Goal: Task Accomplishment & Management: Use online tool/utility

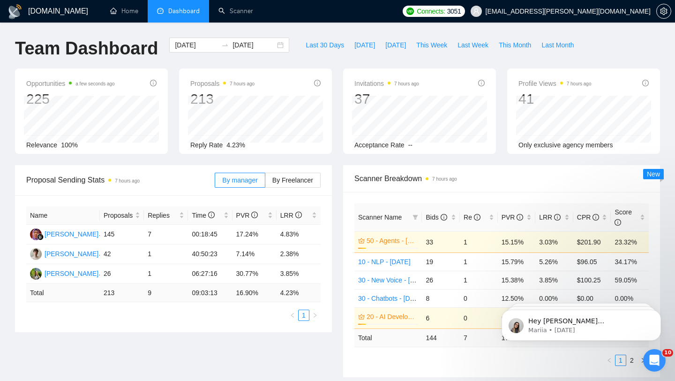
click at [171, 11] on span "Dashboard" at bounding box center [183, 11] width 31 height 8
click at [225, 10] on link "Scanner" at bounding box center [235, 11] width 35 height 8
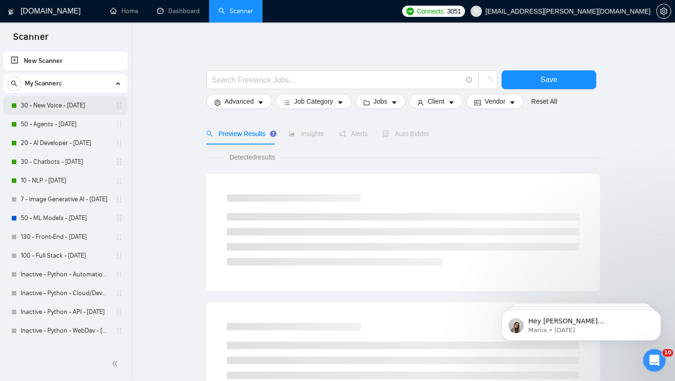
click at [55, 104] on link "30 - New Voice - [DATE]" at bounding box center [65, 105] width 89 height 19
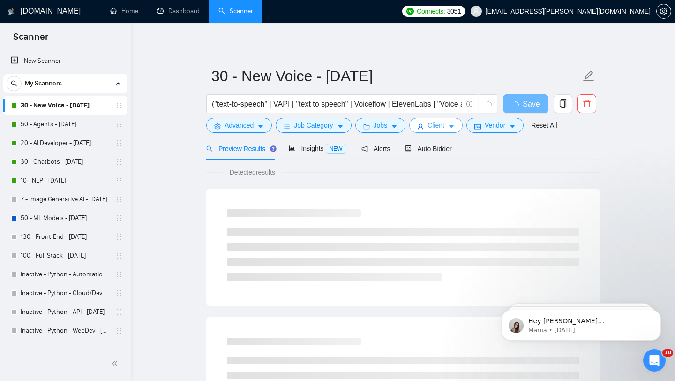
click at [447, 131] on button "Client" at bounding box center [435, 125] width 53 height 15
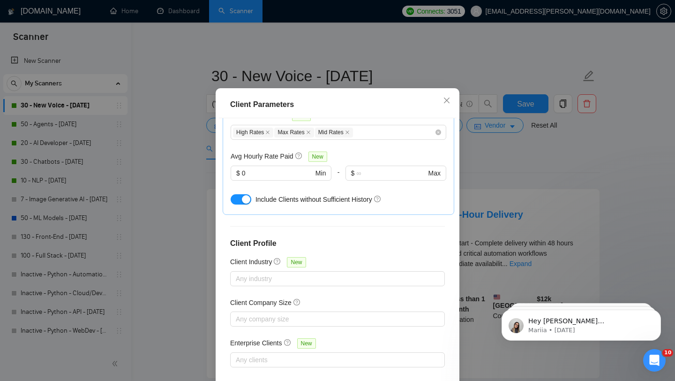
scroll to position [318, 0]
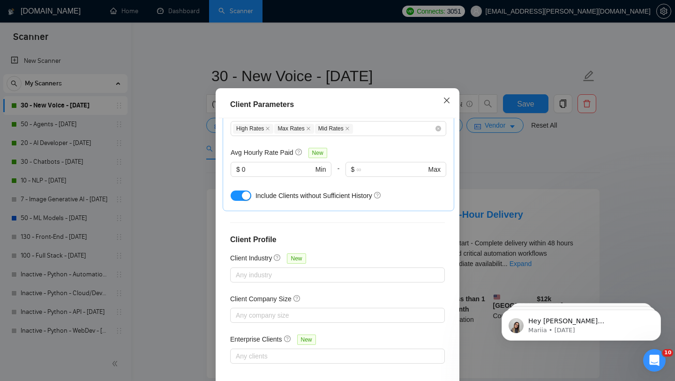
click at [445, 98] on icon "close" at bounding box center [446, 100] width 7 height 7
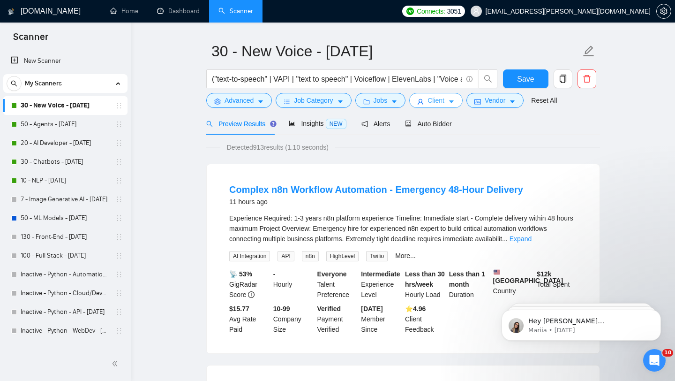
scroll to position [0, 0]
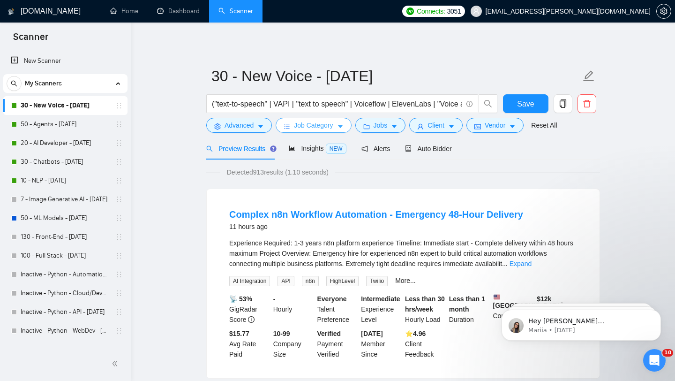
click at [322, 127] on span "Job Category" at bounding box center [313, 125] width 39 height 10
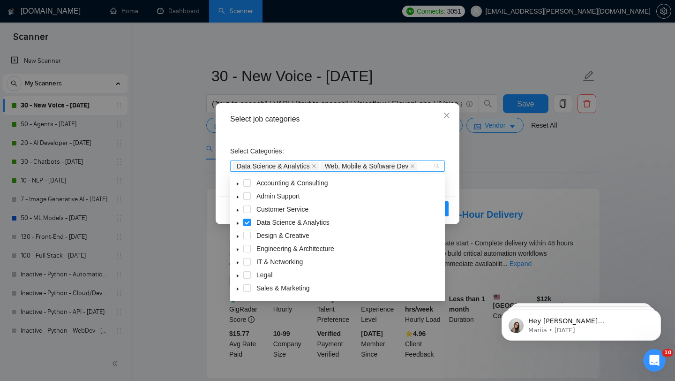
click at [428, 167] on div "Data Science & Analytics Web, Mobile & Software Dev" at bounding box center [332, 165] width 201 height 9
click at [246, 276] on span at bounding box center [246, 274] width 7 height 7
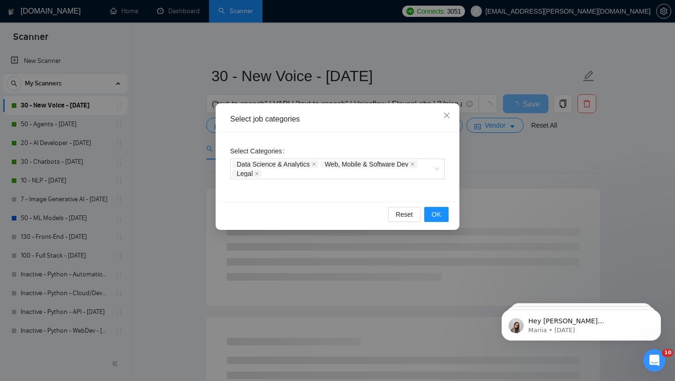
click at [450, 211] on div "Reset OK" at bounding box center [337, 214] width 237 height 25
click at [443, 212] on button "OK" at bounding box center [436, 214] width 24 height 15
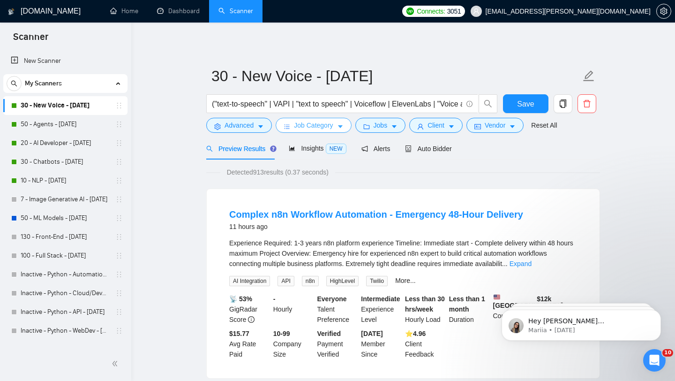
click at [305, 127] on span "Job Category" at bounding box center [313, 125] width 39 height 10
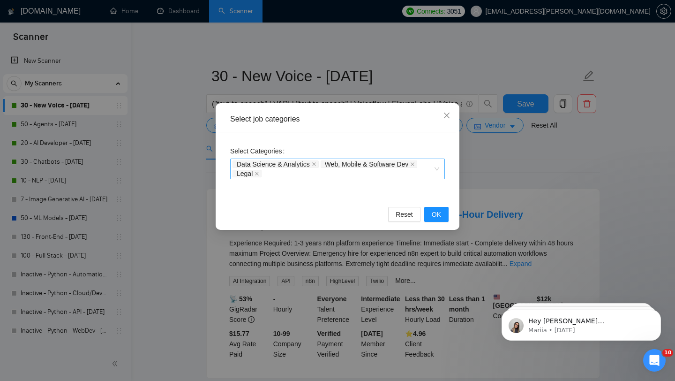
click at [297, 172] on div "Data Science & Analytics Web, Mobile & Software Dev Legal" at bounding box center [332, 168] width 201 height 19
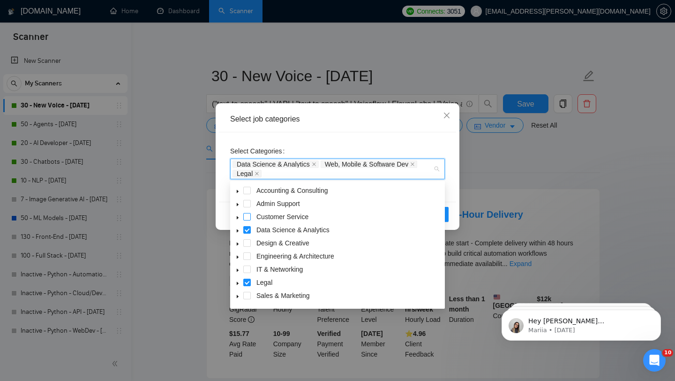
click at [249, 218] on span at bounding box center [246, 216] width 7 height 7
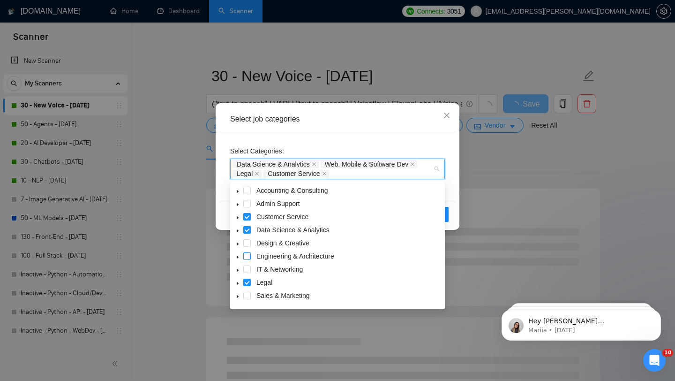
click at [246, 259] on span at bounding box center [246, 255] width 7 height 7
click at [243, 292] on span at bounding box center [246, 295] width 7 height 7
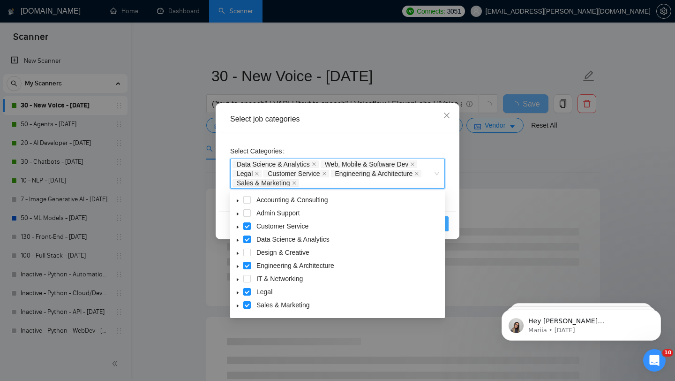
click at [448, 220] on button "OK" at bounding box center [436, 223] width 24 height 15
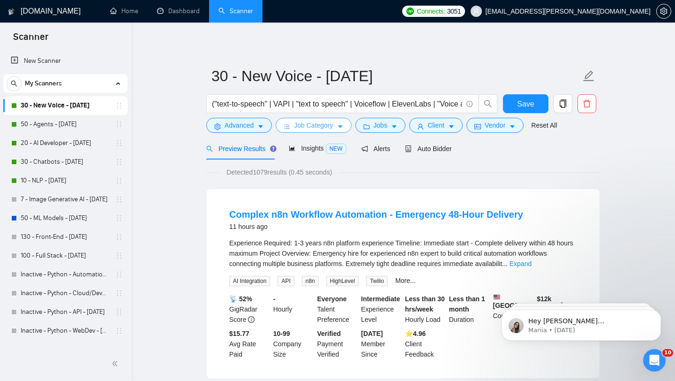
click at [333, 126] on span "Job Category" at bounding box center [313, 125] width 39 height 10
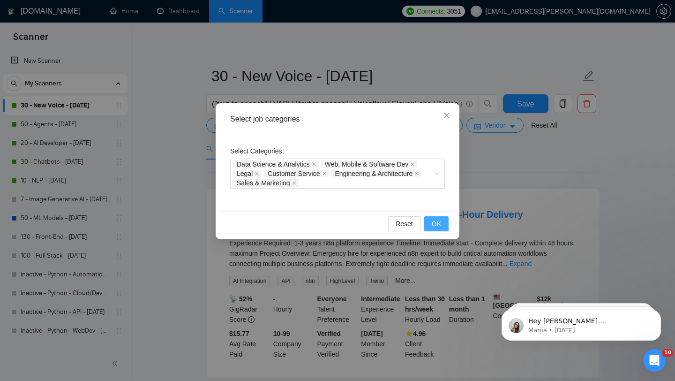
click at [430, 222] on button "OK" at bounding box center [436, 223] width 24 height 15
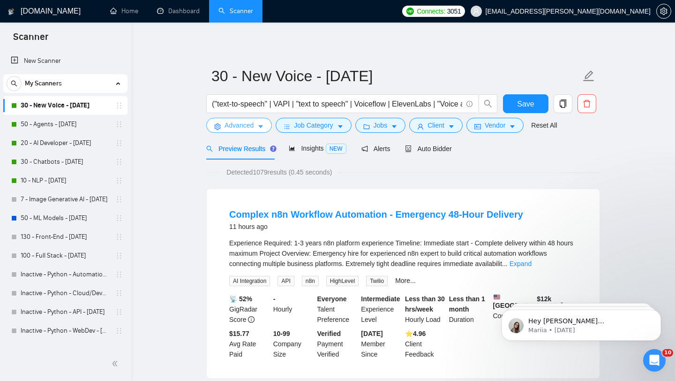
click at [248, 131] on button "Advanced" at bounding box center [239, 125] width 66 height 15
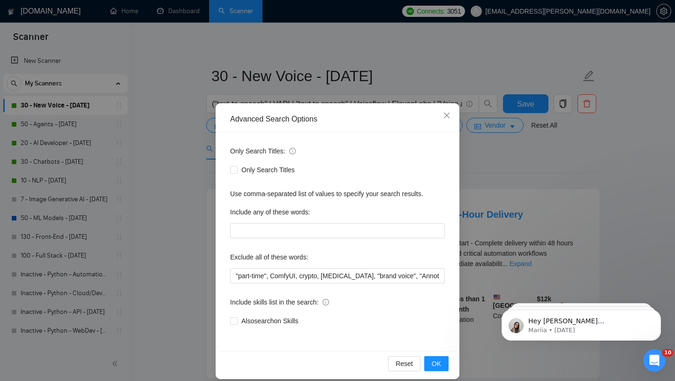
scroll to position [9, 0]
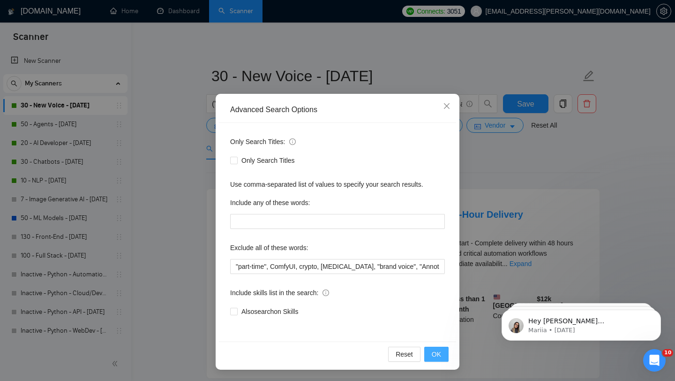
click at [433, 355] on span "OK" at bounding box center [436, 354] width 9 height 10
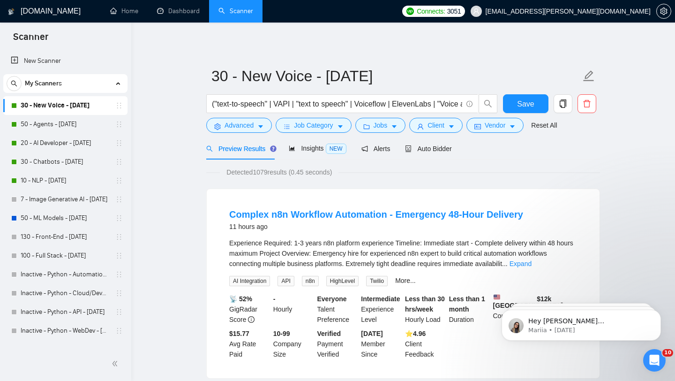
scroll to position [0, 0]
click at [390, 124] on button "Jobs" at bounding box center [380, 125] width 51 height 15
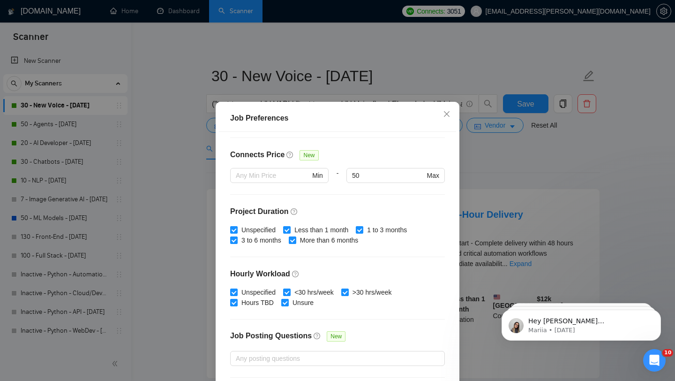
scroll to position [262, 0]
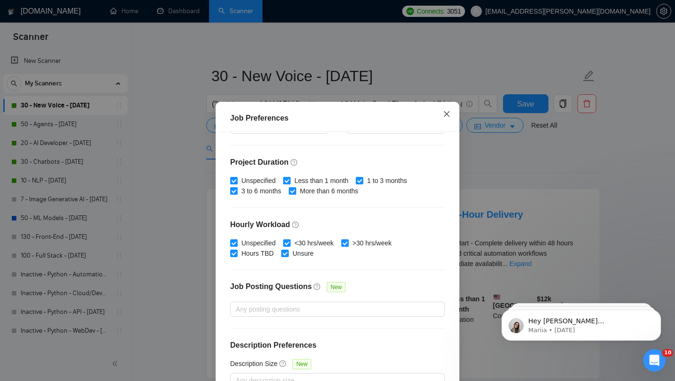
click at [443, 113] on icon "close" at bounding box center [446, 113] width 7 height 7
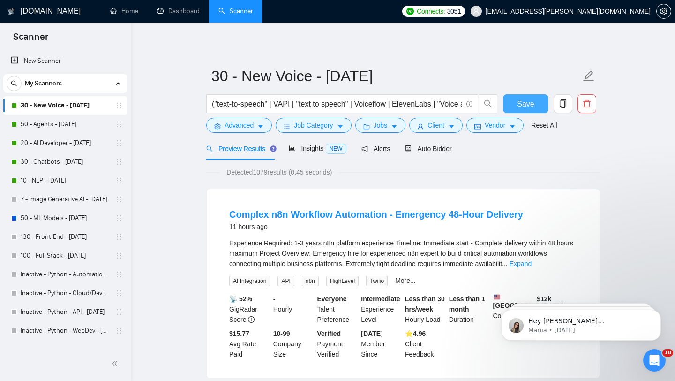
click at [515, 105] on button "Save" at bounding box center [525, 103] width 45 height 19
click at [444, 128] on span "Client" at bounding box center [435, 125] width 17 height 10
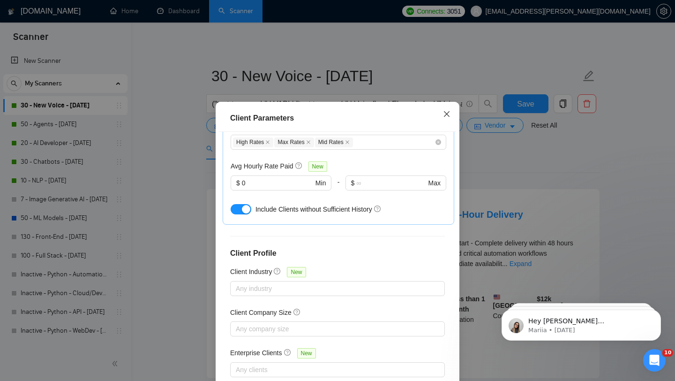
click at [447, 117] on icon "close" at bounding box center [446, 113] width 7 height 7
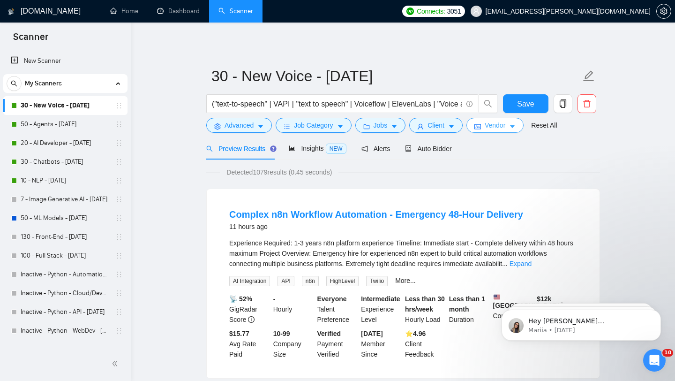
click at [501, 124] on span "Vendor" at bounding box center [495, 125] width 21 height 10
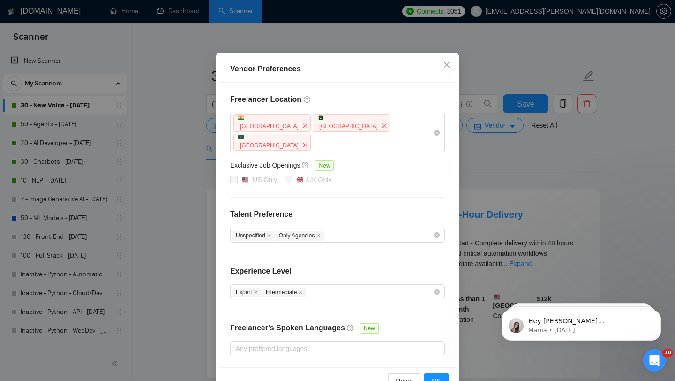
scroll to position [59, 0]
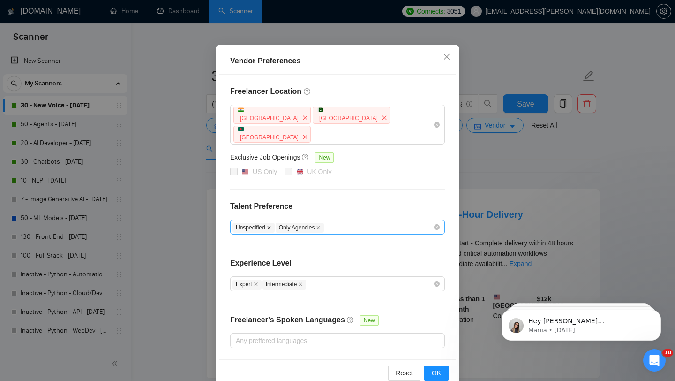
click at [271, 225] on icon "close" at bounding box center [269, 227] width 5 height 5
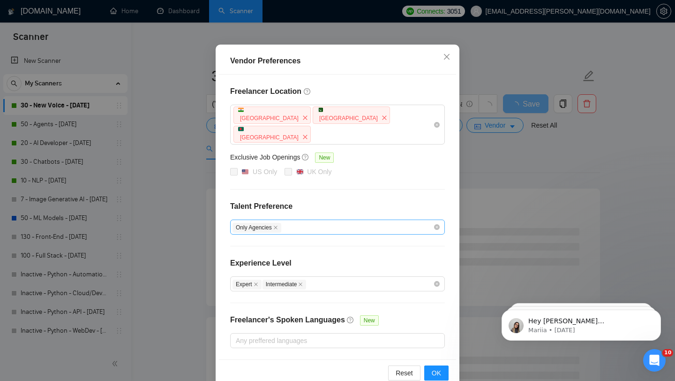
click at [291, 221] on div "Only Agencies" at bounding box center [332, 226] width 201 height 11
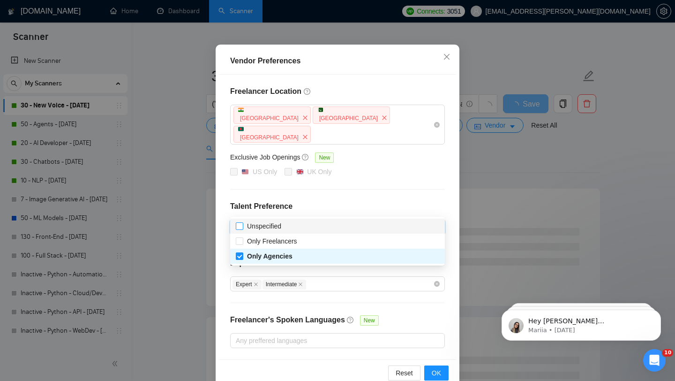
click at [275, 226] on span "Unspecified" at bounding box center [264, 225] width 34 height 7
click at [242, 226] on input "Unspecified" at bounding box center [239, 225] width 7 height 7
checkbox input "true"
click at [435, 367] on span "OK" at bounding box center [436, 372] width 9 height 10
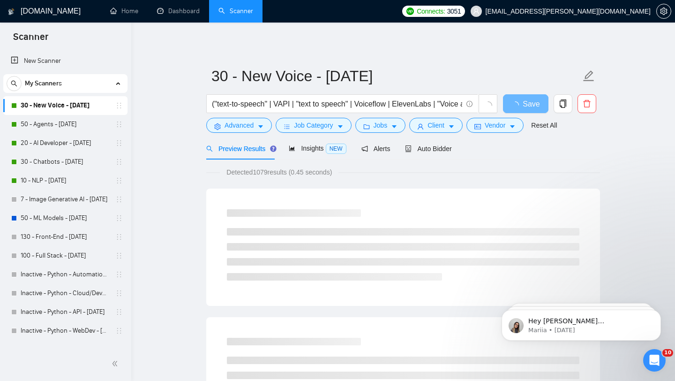
scroll to position [12, 0]
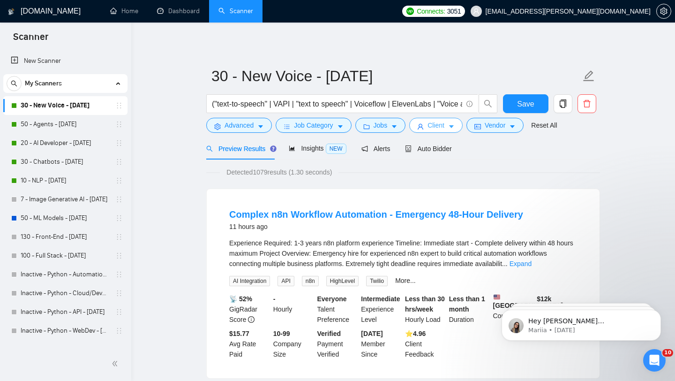
click at [437, 128] on span "Client" at bounding box center [435, 125] width 17 height 10
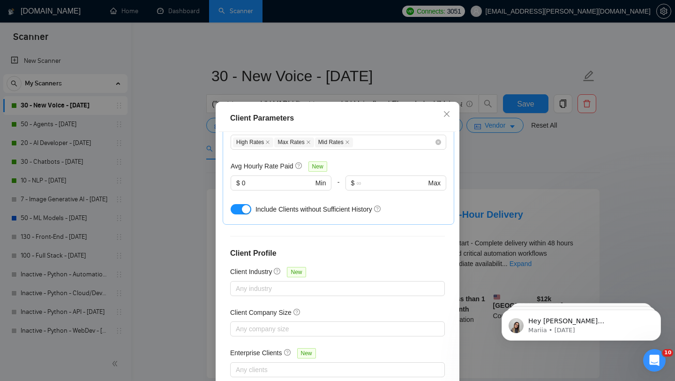
click at [500, 185] on div "Client Parameters Client Location Include Client Countries [GEOGRAPHIC_DATA] [G…" at bounding box center [337, 190] width 675 height 381
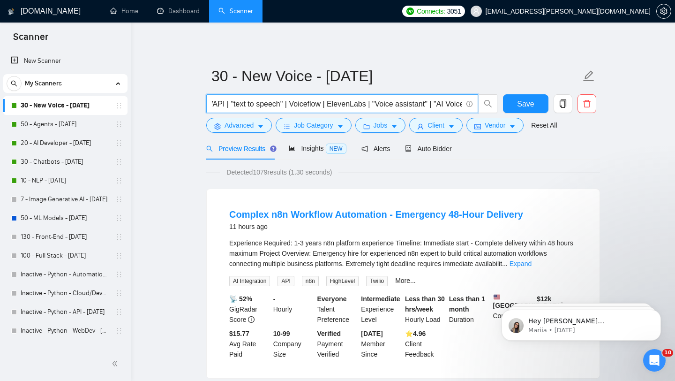
scroll to position [0, 82]
drag, startPoint x: 339, startPoint y: 104, endPoint x: 508, endPoint y: 116, distance: 170.1
click at [508, 116] on div "("text-to-speech" | VAPI | "text to speech" | Voiceflow | ElevenLabs | "Voice a…" at bounding box center [401, 105] width 394 height 23
click at [439, 96] on span "("text-to-speech" | VAPI | "text to speech" | Voiceflow | ElevenLabs | "Voice a…" at bounding box center [342, 103] width 272 height 19
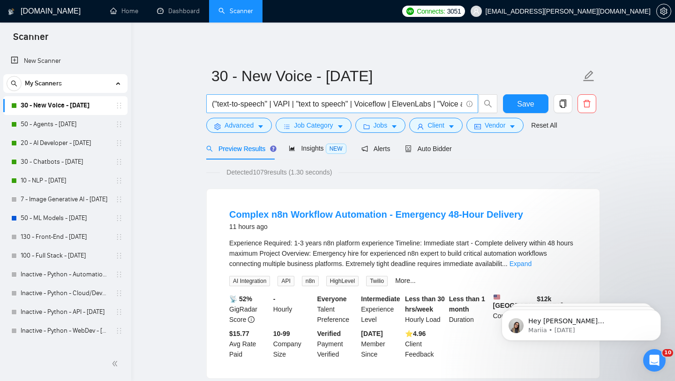
click at [374, 110] on span "("text-to-speech" | VAPI | "text to speech" | Voiceflow | ElevenLabs | "Voice a…" at bounding box center [342, 103] width 272 height 19
click at [388, 100] on input "("text-to-speech" | VAPI | "text to speech" | Voiceflow | ElevenLabs | "Voice a…" at bounding box center [337, 104] width 250 height 12
drag, startPoint x: 388, startPoint y: 100, endPoint x: 498, endPoint y: 107, distance: 110.8
click at [499, 108] on div "("text-to-speech" | VAPI | "text to speech" | Voiceflow | ElevenLabs | "Voice a…" at bounding box center [351, 105] width 295 height 23
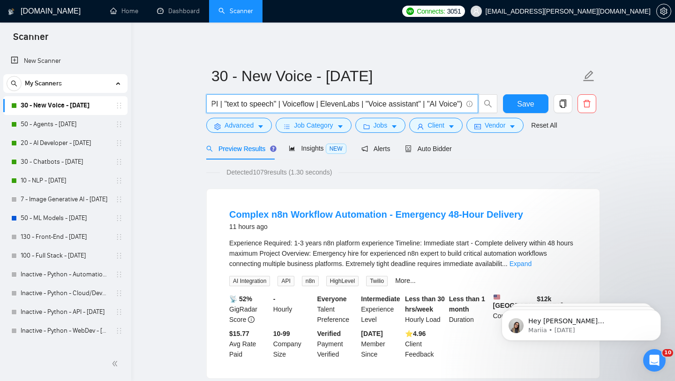
click at [408, 108] on input "("text-to-speech" | VAPI | "text to speech" | Voiceflow | ElevenLabs | "Voice a…" at bounding box center [337, 104] width 250 height 12
click at [336, 104] on input "("text-to-speech" | VAPI | "text to speech" | Voiceflow | ElevenLabs | "Voice a…" at bounding box center [337, 104] width 250 height 12
click at [278, 105] on input "("text-to-speech" | VAPI | "text to speech" | Voiceflow | ElevenLabs | "Voice a…" at bounding box center [337, 104] width 250 height 12
drag, startPoint x: 288, startPoint y: 109, endPoint x: 192, endPoint y: 96, distance: 97.0
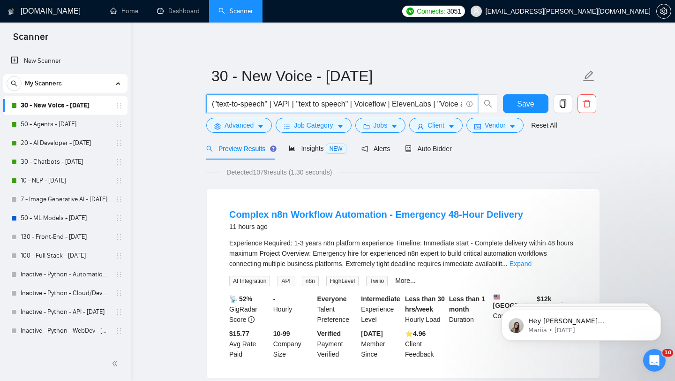
click at [271, 102] on input "("text-to-speech" | VAPI | "text to speech" | Voiceflow | ElevenLabs | "Voice a…" at bounding box center [337, 104] width 250 height 12
click at [295, 103] on input "("text-to-speech" | VAPI | "text to speech" | Voiceflow | ElevenLabs | "Voice a…" at bounding box center [337, 104] width 250 height 12
click at [299, 104] on input "("text-to-speech" | VAPI | "text to speech" | Voiceflow | ElevenLabs | "Voice a…" at bounding box center [337, 104] width 250 height 12
click at [302, 105] on input "("text-to-speech" | VAPI | voice "text to speech" | Voiceflow | ElevenLabs | "V…" at bounding box center [337, 104] width 250 height 12
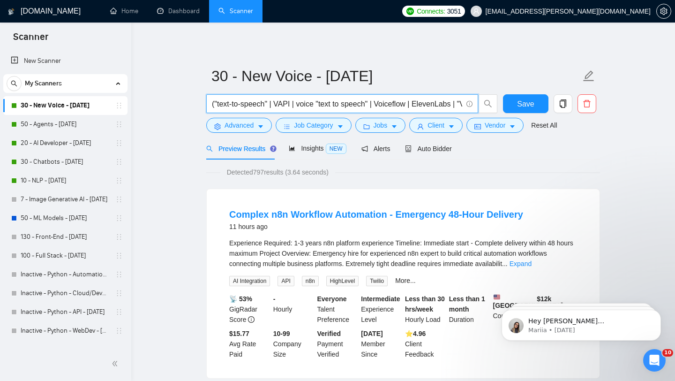
click at [302, 105] on input "("text-to-speech" | VAPI | voice "text to speech" | Voiceflow | ElevenLabs | "V…" at bounding box center [337, 104] width 250 height 12
paste input "AI Voice Bot"
click at [273, 105] on input "("text-to-speech" | VAPI | "AI Voice Bot" "text to speech" | Voiceflow | Eleven…" at bounding box center [337, 104] width 250 height 12
click at [277, 105] on input "("text-to-speech" | VAPI | "AI Voice Bot" "text to speech" | Voiceflow | Eleven…" at bounding box center [337, 104] width 250 height 12
click at [274, 105] on input "("text-to-speech" | VAPI | "AI Voice Bot" "text to speech" | Voiceflow | Eleven…" at bounding box center [337, 104] width 250 height 12
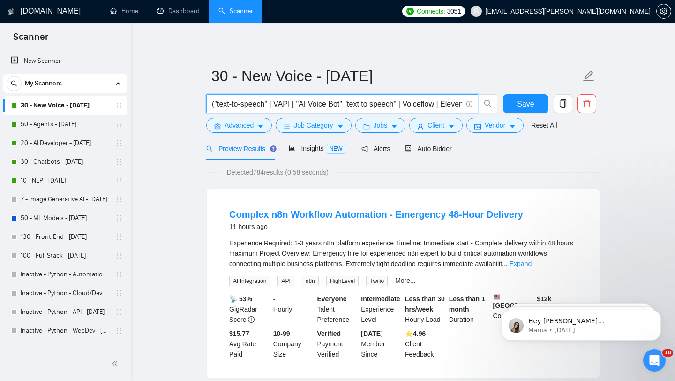
click at [350, 102] on input "("text-to-speech" | VAPI | "AI Voice Bot" "text to speech" | Voiceflow | Eleven…" at bounding box center [337, 104] width 250 height 12
click at [347, 102] on input "("text-to-speech" | VAPI | "AI Voice Bot" "text to speech" | Voiceflow | Eleven…" at bounding box center [337, 104] width 250 height 12
paste input "|"
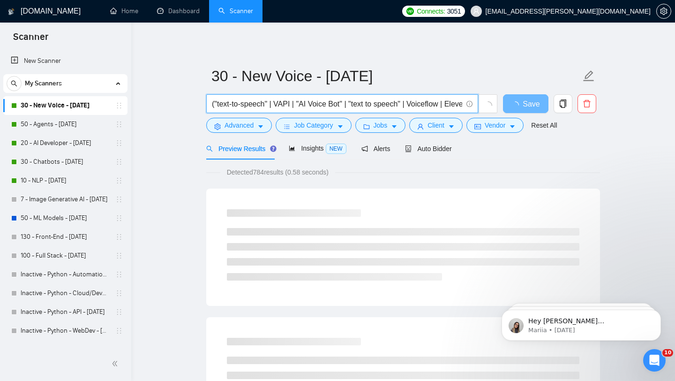
click at [303, 103] on input "("text-to-speech" | VAPI | "AI Voice Bot" | "text to speech" | Voiceflow | Elev…" at bounding box center [337, 104] width 250 height 12
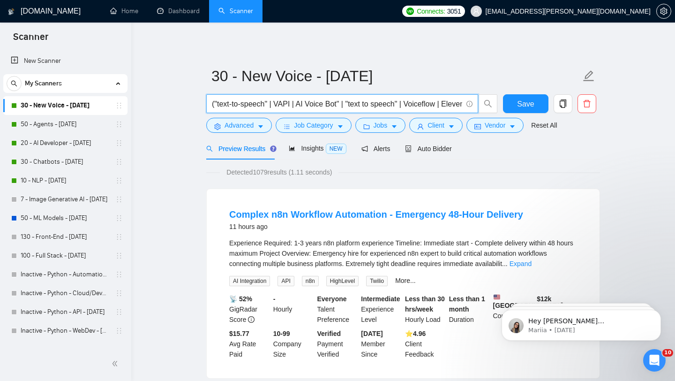
click at [343, 103] on input "("text-to-speech" | VAPI | AI Voice Bot" | "text to speech" | Voiceflow | Eleve…" at bounding box center [337, 104] width 250 height 12
type input "("text-to-speech" | VAPI | AI Voice Bot | "text to speech" | Voiceflow | Eleven…"
click at [521, 103] on span "Save" at bounding box center [525, 104] width 17 height 12
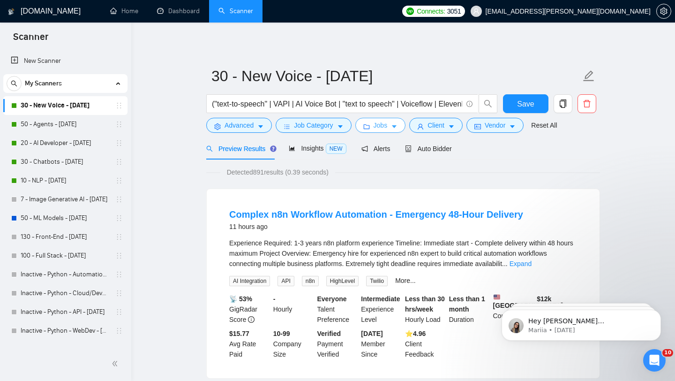
click at [390, 127] on button "Jobs" at bounding box center [380, 125] width 51 height 15
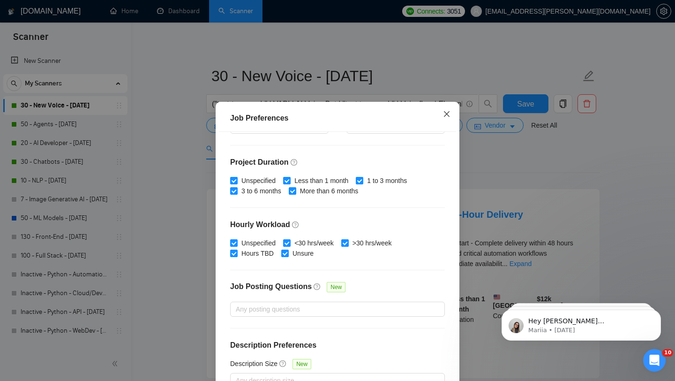
click at [441, 112] on span "Close" at bounding box center [446, 114] width 25 height 25
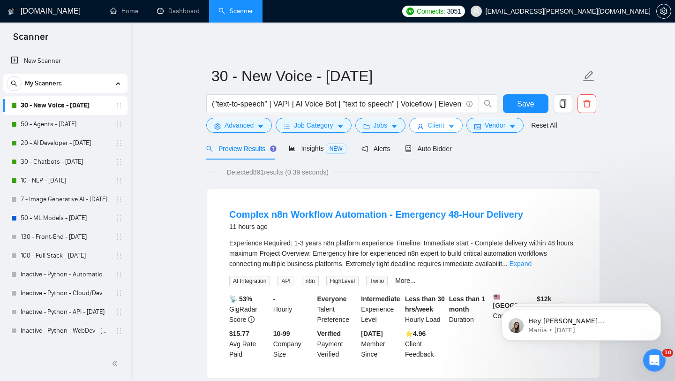
click at [444, 126] on span "Client" at bounding box center [435, 125] width 17 height 10
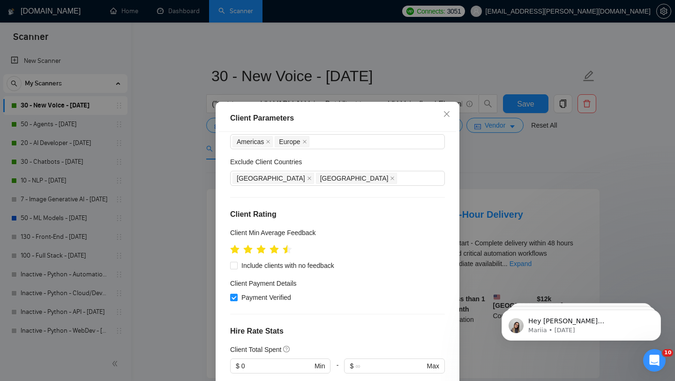
scroll to position [41, 0]
click at [444, 113] on icon "close" at bounding box center [446, 113] width 7 height 7
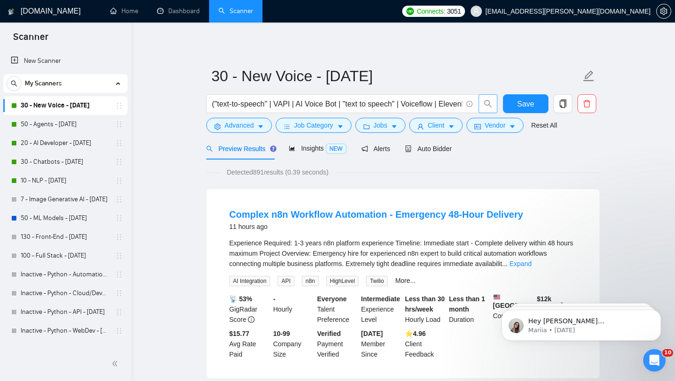
click at [484, 104] on icon "search" at bounding box center [488, 103] width 8 height 8
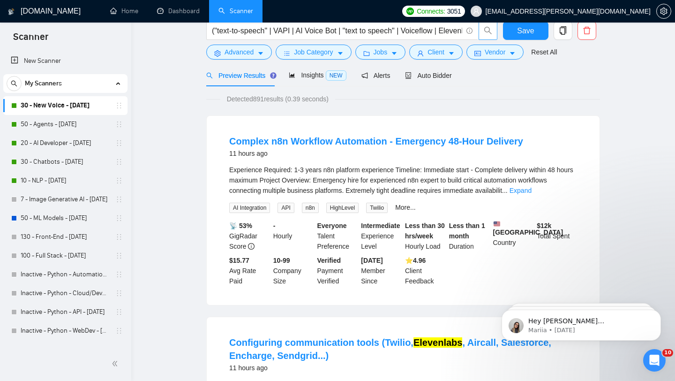
scroll to position [0, 0]
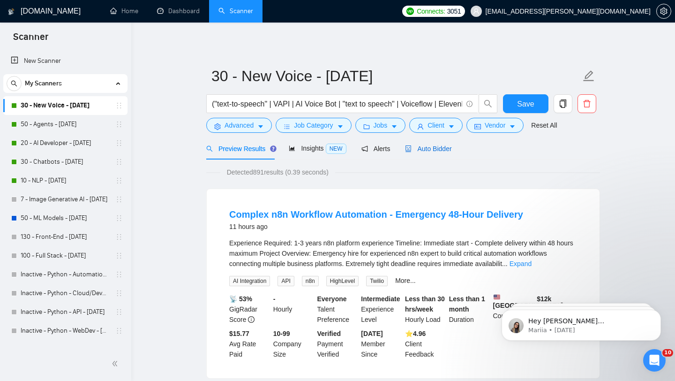
click at [436, 150] on span "Auto Bidder" at bounding box center [428, 148] width 46 height 7
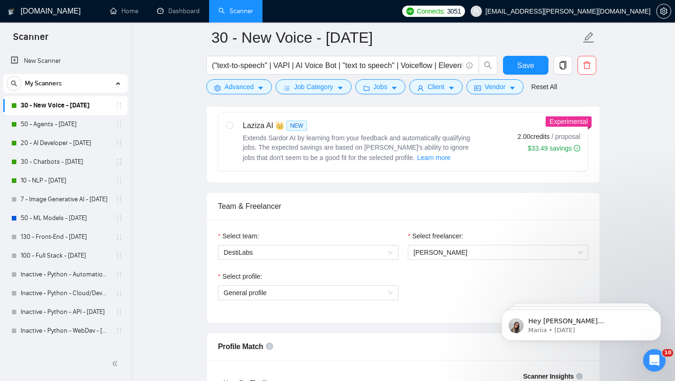
scroll to position [496, 0]
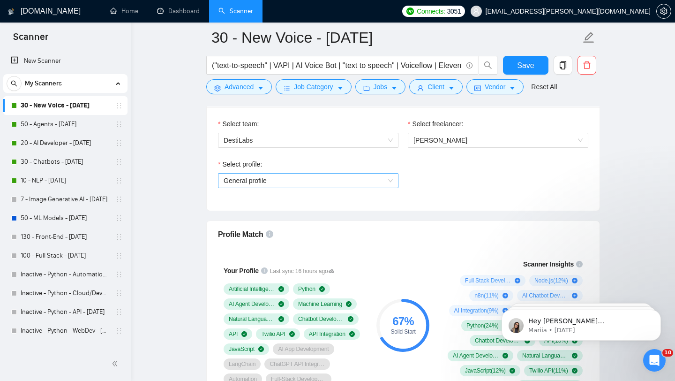
click at [321, 179] on span "General profile" at bounding box center [308, 180] width 169 height 14
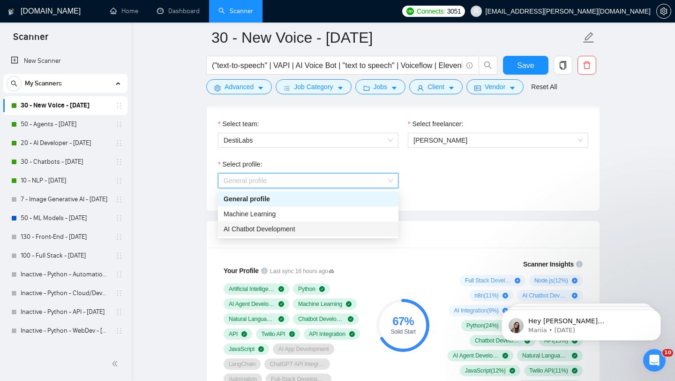
click at [325, 226] on div "AI Chatbot Development" at bounding box center [308, 229] width 169 height 10
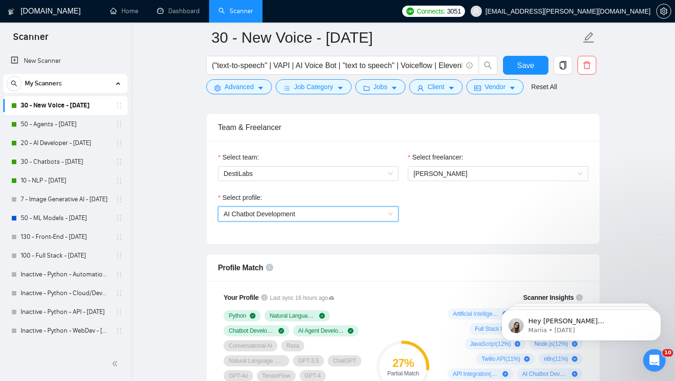
scroll to position [459, 0]
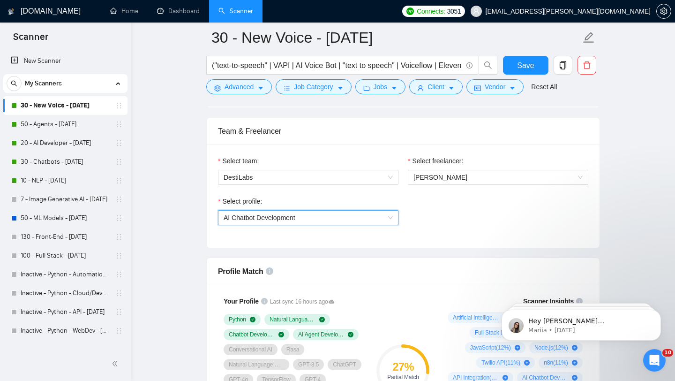
click at [313, 217] on span "AI Chatbot Development" at bounding box center [308, 217] width 169 height 14
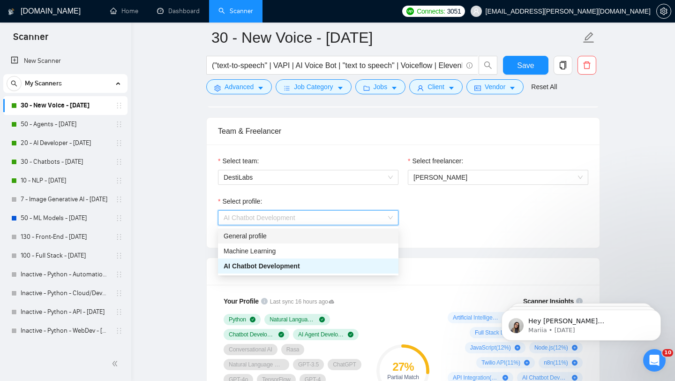
click at [311, 238] on div "General profile" at bounding box center [308, 236] width 169 height 10
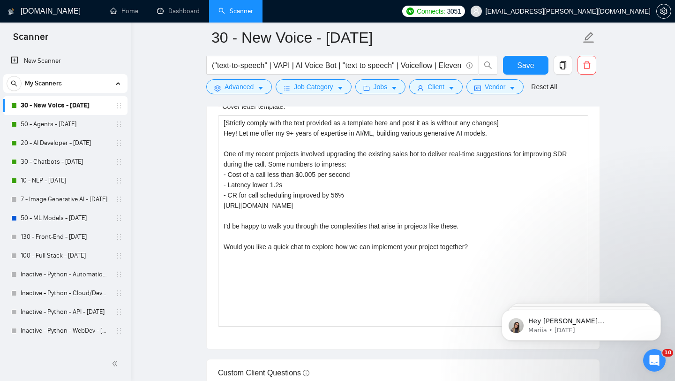
scroll to position [1085, 0]
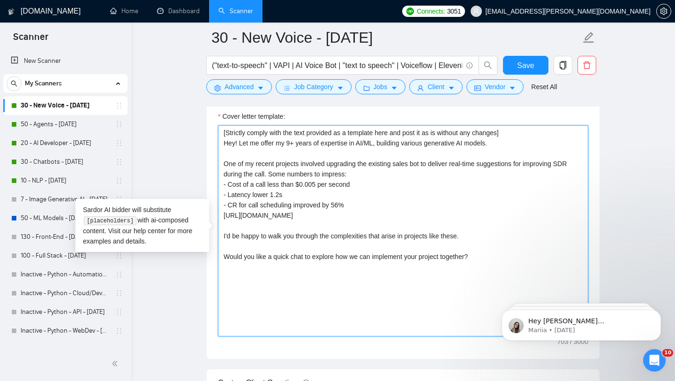
drag, startPoint x: 239, startPoint y: 145, endPoint x: 528, endPoint y: 148, distance: 288.7
click at [528, 148] on textarea "[Strictly comply with the text provided as a template here and post it as is wi…" at bounding box center [403, 230] width 370 height 211
paste textarea "I've built over 15 Voice AI agents that've processed more than 10,000 calls and…"
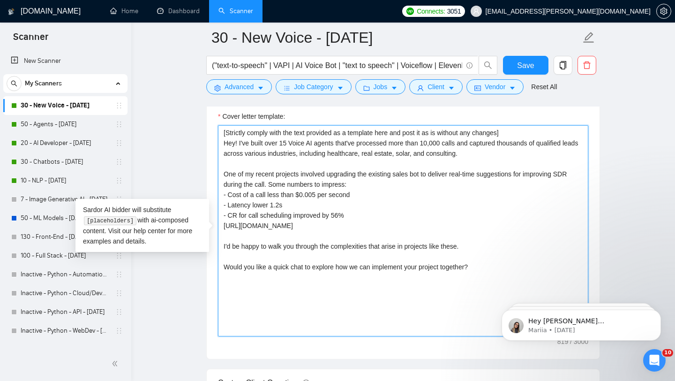
click at [285, 145] on textarea "[Strictly comply with the text provided as a template here and post it as is wi…" at bounding box center [403, 230] width 370 height 211
drag, startPoint x: 339, startPoint y: 145, endPoint x: 243, endPoint y: 157, distance: 96.9
click at [243, 157] on textarea "[Strictly comply with the text provided as a template here and post it as is wi…" at bounding box center [403, 230] width 370 height 211
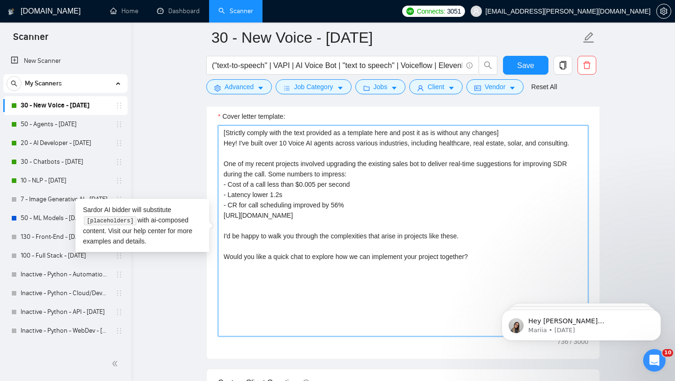
click at [467, 146] on textarea "[Strictly comply with the text provided as a template here and post it as is wi…" at bounding box center [403, 230] width 370 height 211
click at [542, 146] on textarea "[Strictly comply with the text provided as a template here and post it as is wi…" at bounding box center [403, 230] width 370 height 211
click at [451, 146] on textarea "[Strictly comply with the text provided as a template here and post it as is wi…" at bounding box center [403, 230] width 370 height 211
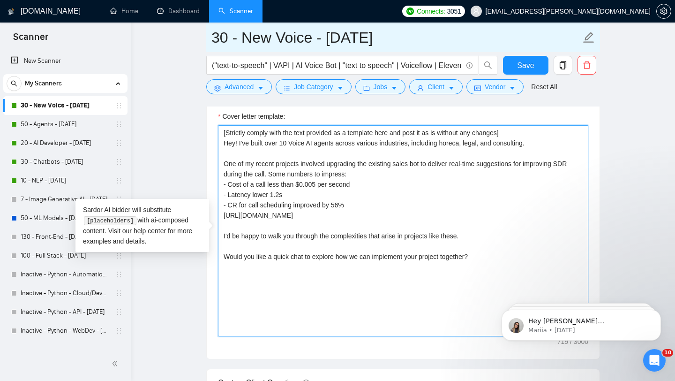
type textarea "[Strictly comply with the text provided as a template here and post it as is wi…"
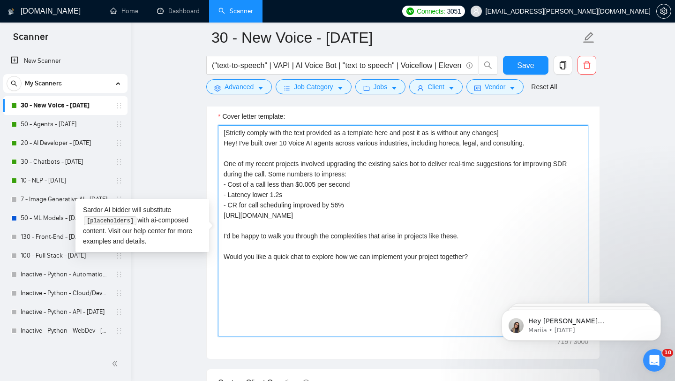
click at [478, 207] on textarea "[Strictly comply with the text provided as a template here and post it as is wi…" at bounding box center [403, 230] width 370 height 211
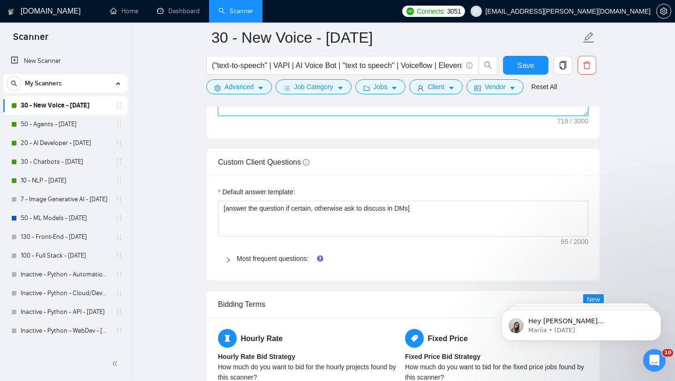
scroll to position [1310, 0]
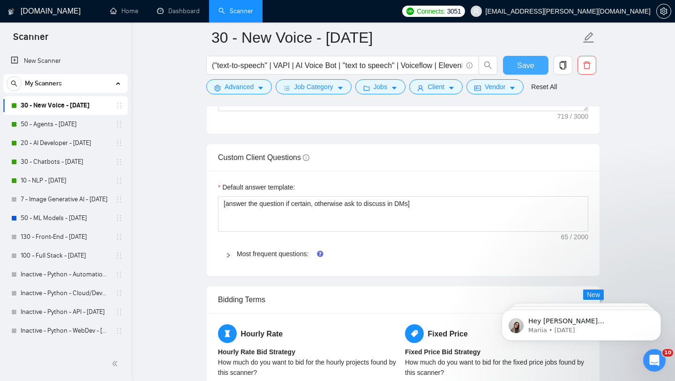
click at [523, 67] on span "Save" at bounding box center [525, 66] width 17 height 12
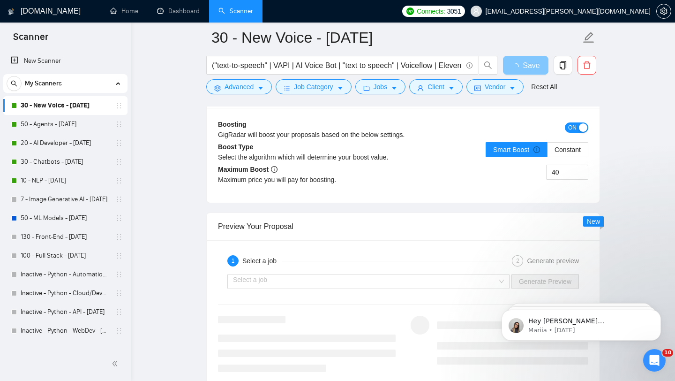
scroll to position [1827, 0]
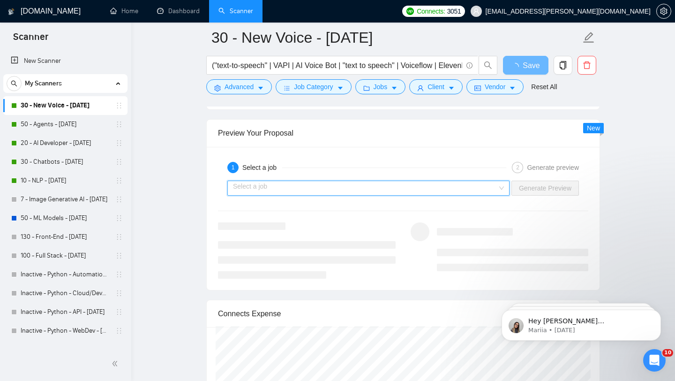
click at [404, 192] on input "search" at bounding box center [365, 188] width 264 height 14
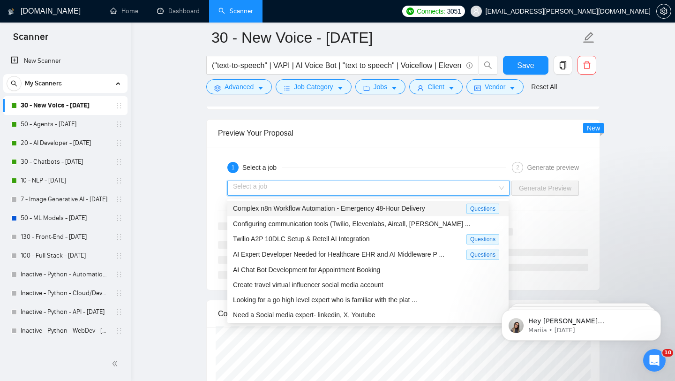
click at [344, 157] on div "1 Select a job 2 Generate preview Select a job Generate Preview" at bounding box center [403, 218] width 393 height 143
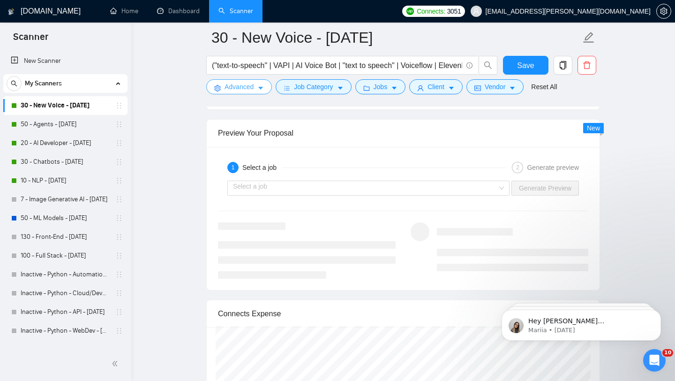
click at [252, 89] on span "Advanced" at bounding box center [238, 87] width 29 height 10
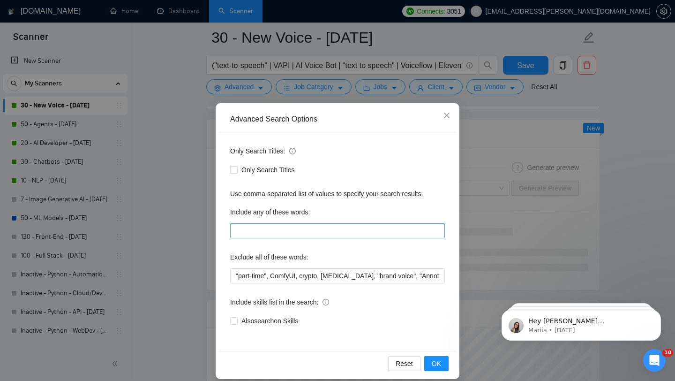
scroll to position [9, 0]
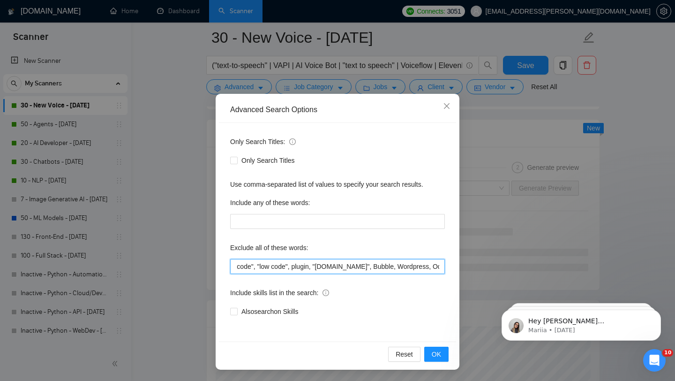
drag, startPoint x: 311, startPoint y: 267, endPoint x: 444, endPoint y: 273, distance: 133.3
click at [445, 274] on div "Only Search Titles: Only Search Titles Use comma-separated list of values to sp…" at bounding box center [337, 232] width 237 height 218
click at [338, 263] on input ""part-time", ComfyUI, crypto, [MEDICAL_DATA], "brand voice", "Annotation", PHP,…" at bounding box center [337, 266] width 215 height 15
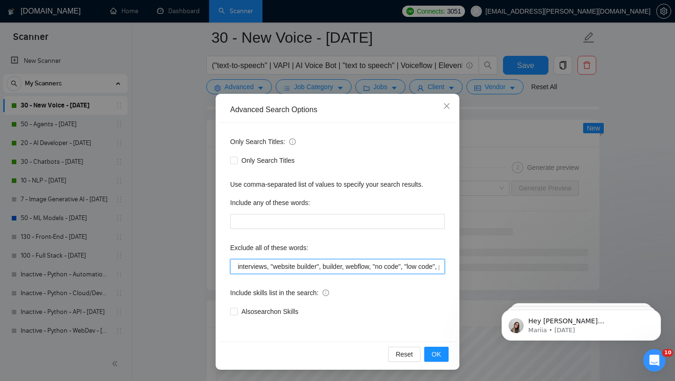
drag, startPoint x: 295, startPoint y: 266, endPoint x: 230, endPoint y: 261, distance: 64.8
click at [230, 261] on input ""part-time", ComfyUI, crypto, [MEDICAL_DATA], "brand voice", "Annotation", PHP,…" at bounding box center [337, 266] width 215 height 15
click at [263, 272] on input ""part-time", ComfyUI, crypto, [MEDICAL_DATA], "brand voice", "Annotation", PHP,…" at bounding box center [337, 266] width 215 height 15
drag, startPoint x: 263, startPoint y: 270, endPoint x: 220, endPoint y: 259, distance: 44.0
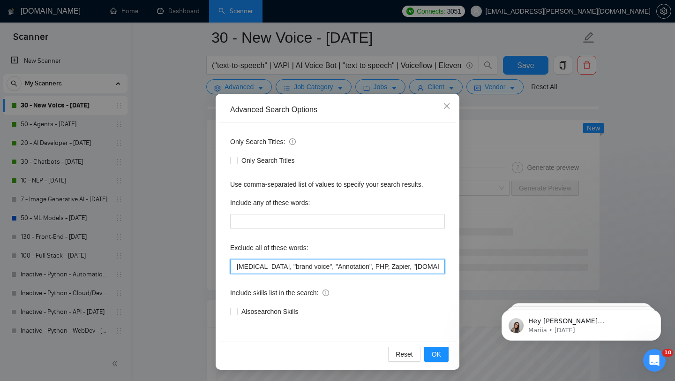
click at [220, 259] on div "Only Search Titles: Only Search Titles Use comma-separated list of values to sp…" at bounding box center [337, 232] width 237 height 218
click at [276, 271] on input ""part-time", ComfyUI, crypto, [MEDICAL_DATA], "brand voice", "Annotation", PHP,…" at bounding box center [337, 266] width 215 height 15
drag, startPoint x: 284, startPoint y: 266, endPoint x: 236, endPoint y: 261, distance: 48.0
click at [236, 261] on input ""part-time", ComfyUI, crypto, [MEDICAL_DATA], "brand voice", "Annotation", PHP,…" at bounding box center [337, 266] width 215 height 15
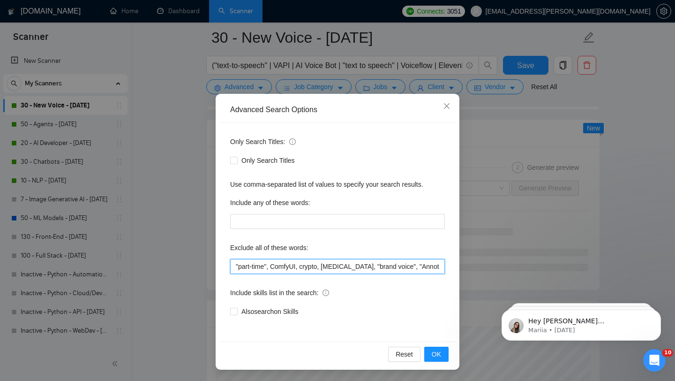
click at [236, 261] on input ""part-time", ComfyUI, crypto, [MEDICAL_DATA], "brand voice", "Annotation", PHP,…" at bounding box center [337, 266] width 215 height 15
click at [447, 101] on span "Close" at bounding box center [446, 106] width 25 height 25
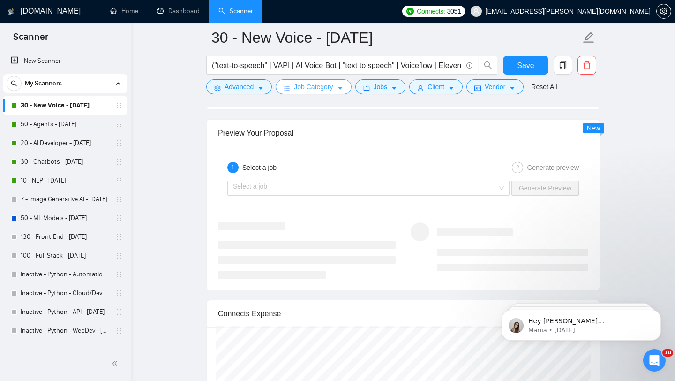
click at [305, 85] on span "Job Category" at bounding box center [313, 87] width 39 height 10
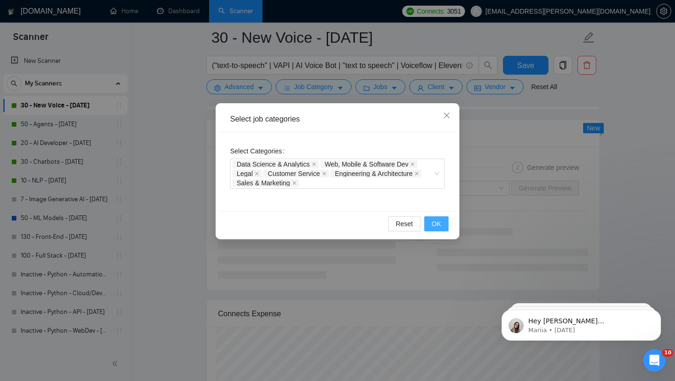
click at [434, 221] on span "OK" at bounding box center [436, 223] width 9 height 10
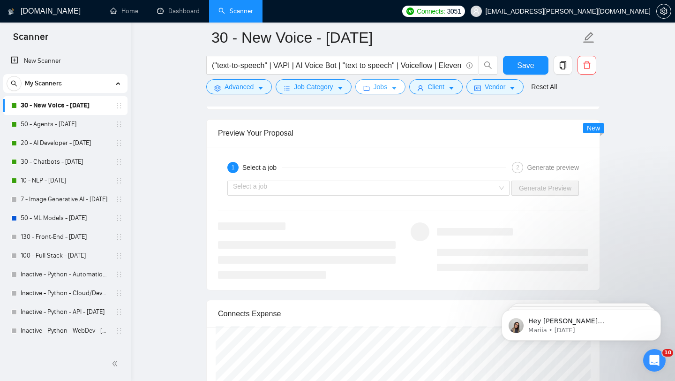
click at [396, 87] on icon "caret-down" at bounding box center [394, 88] width 5 height 3
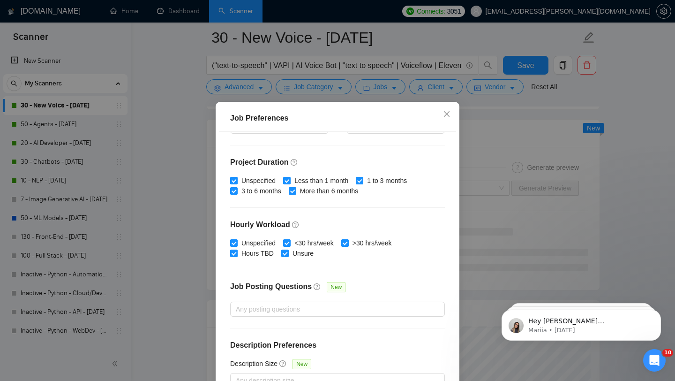
scroll to position [59, 0]
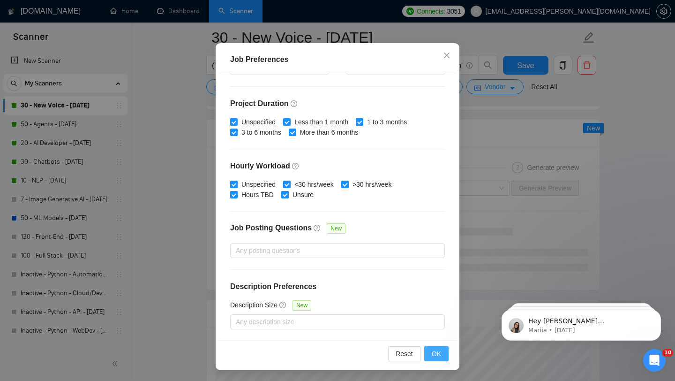
click at [436, 351] on span "OK" at bounding box center [436, 353] width 9 height 10
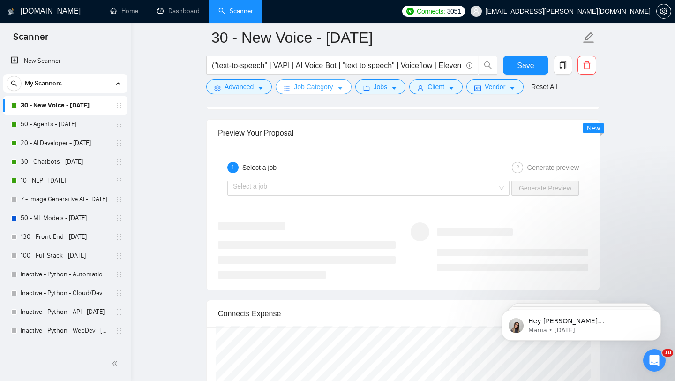
scroll to position [13, 0]
click at [383, 86] on span "Jobs" at bounding box center [381, 87] width 14 height 10
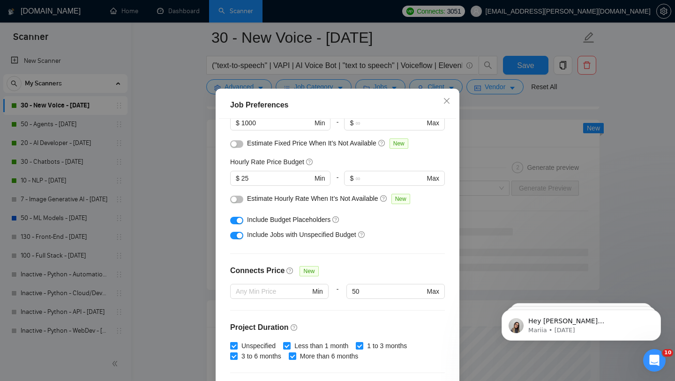
scroll to position [0, 0]
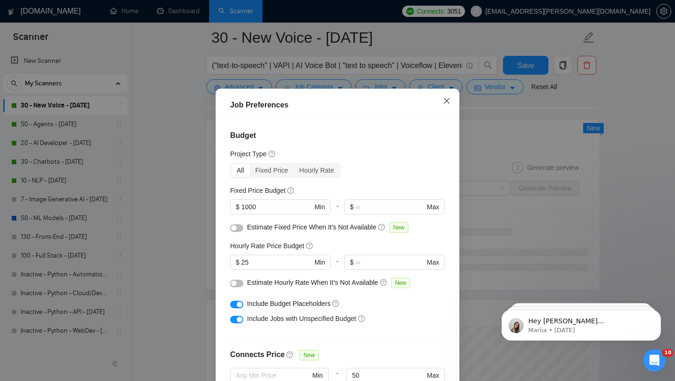
click at [451, 107] on span "Close" at bounding box center [446, 101] width 25 height 25
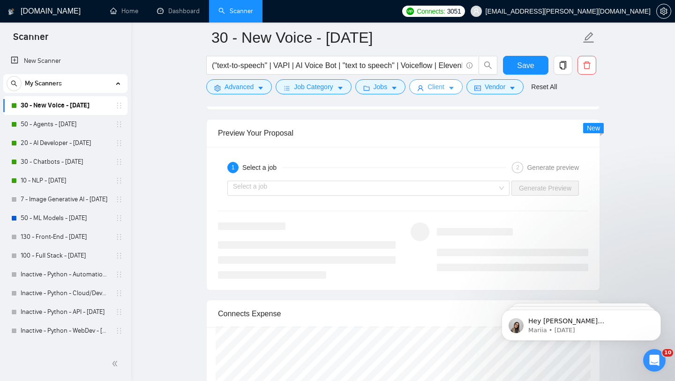
click at [439, 88] on span "Client" at bounding box center [435, 87] width 17 height 10
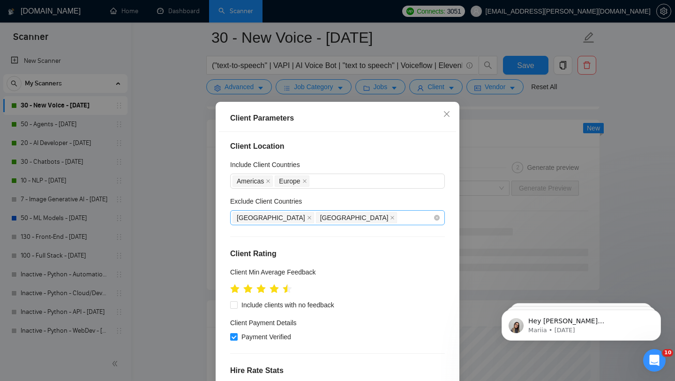
scroll to position [2, 0]
click at [347, 181] on div "Americas [GEOGRAPHIC_DATA]" at bounding box center [332, 181] width 201 height 13
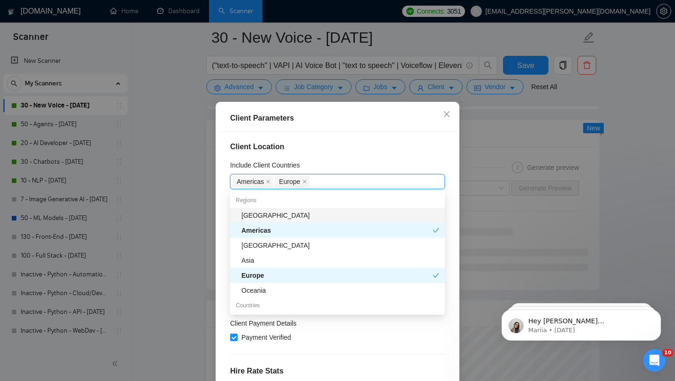
click at [365, 169] on div "Include Client Countries" at bounding box center [337, 167] width 215 height 14
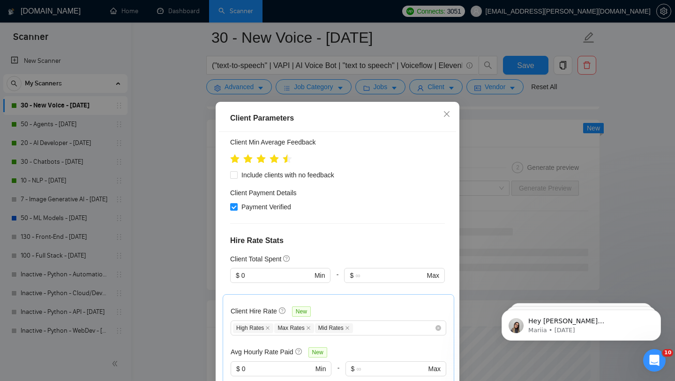
scroll to position [129, 0]
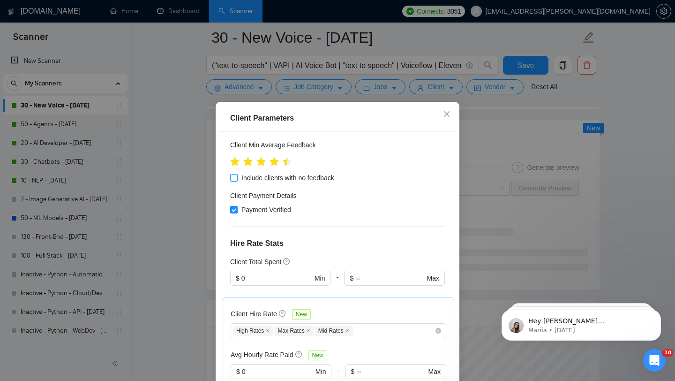
click at [311, 179] on span "Include clients with no feedback" at bounding box center [288, 177] width 100 height 10
click at [237, 179] on input "Include clients with no feedback" at bounding box center [233, 177] width 7 height 7
checkbox input "true"
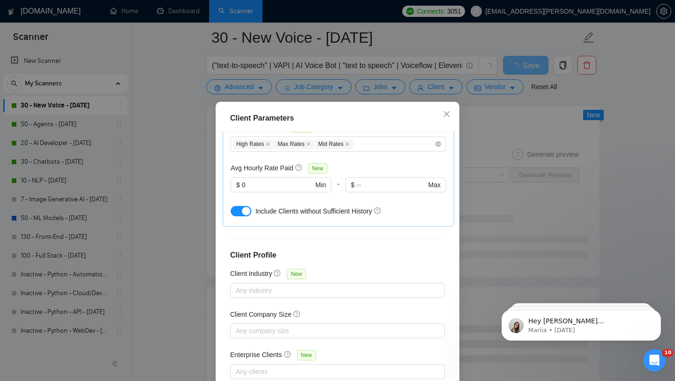
scroll to position [318, 0]
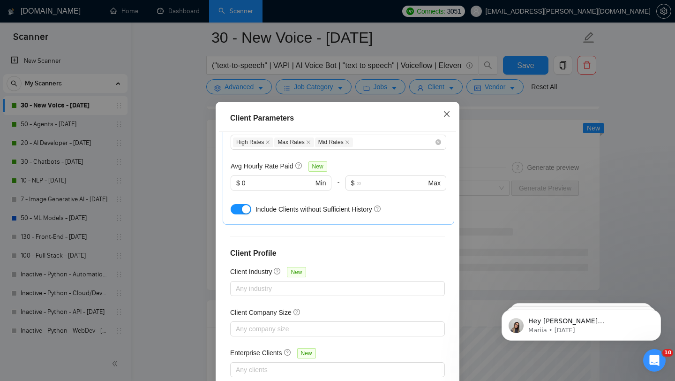
click at [446, 114] on icon "close" at bounding box center [447, 114] width 6 height 6
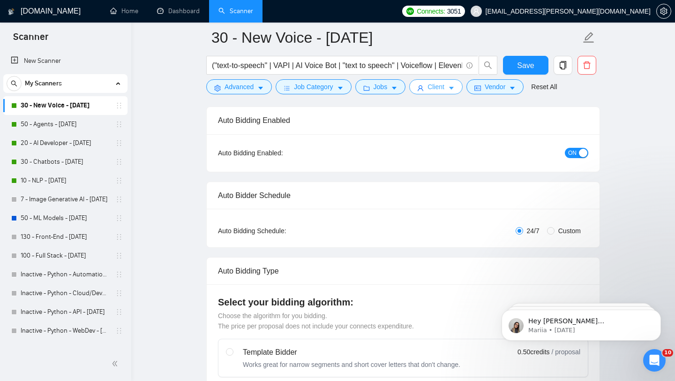
scroll to position [0, 0]
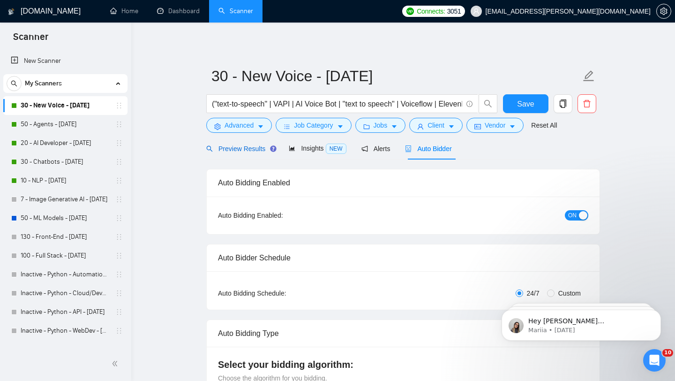
click at [247, 145] on span "Preview Results" at bounding box center [239, 148] width 67 height 7
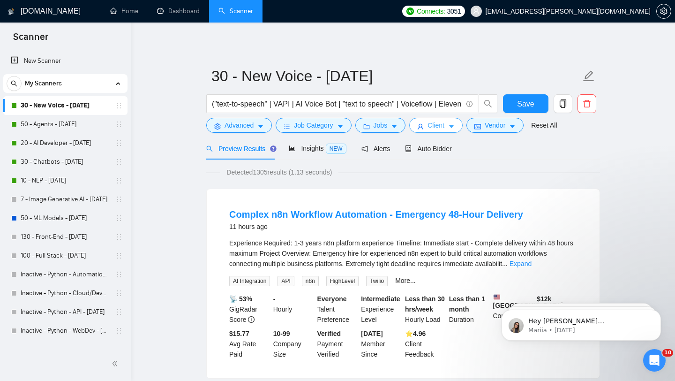
click at [432, 127] on span "Client" at bounding box center [435, 125] width 17 height 10
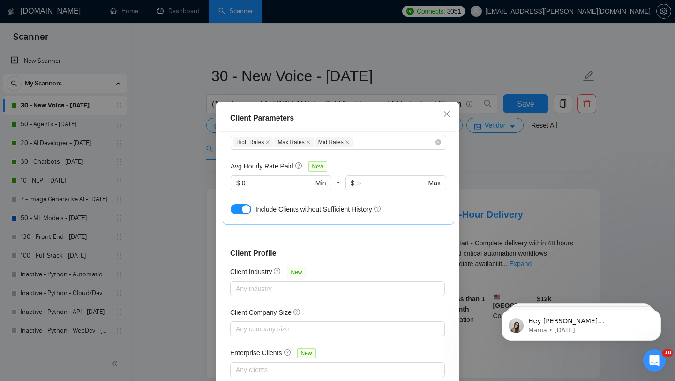
scroll to position [59, 0]
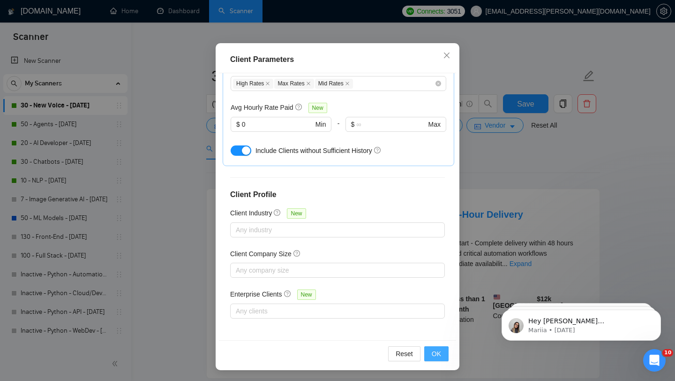
click at [437, 359] on button "OK" at bounding box center [436, 353] width 24 height 15
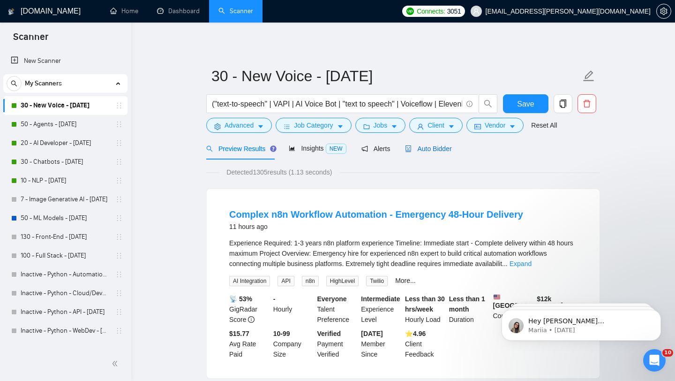
click at [451, 149] on span "Auto Bidder" at bounding box center [428, 148] width 46 height 7
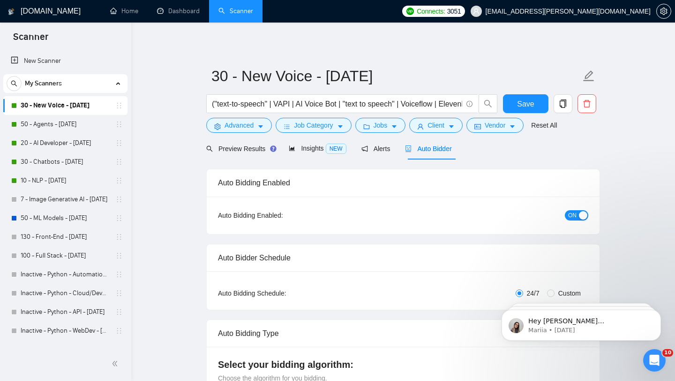
checkbox input "true"
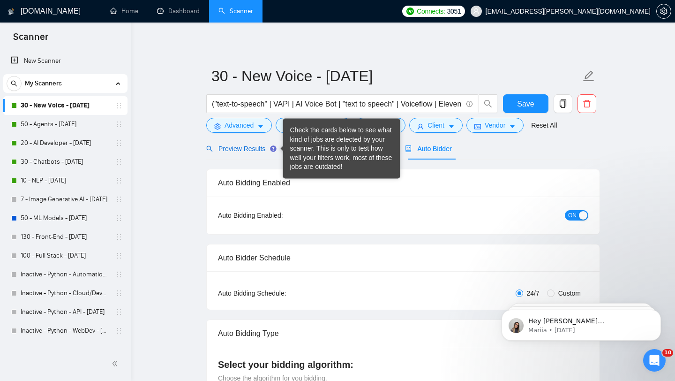
click at [256, 149] on span "Preview Results" at bounding box center [239, 148] width 67 height 7
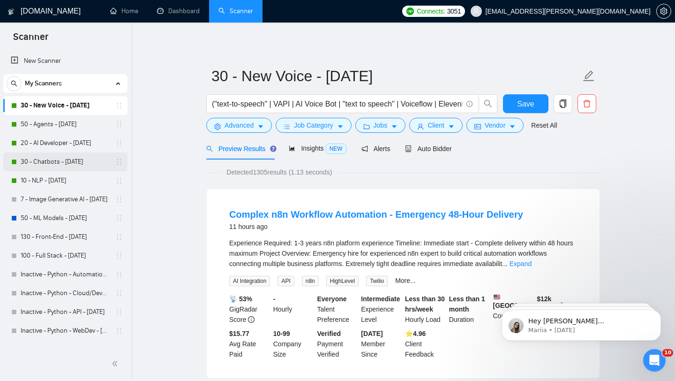
click at [59, 161] on link "30 - Chatbots - [DATE]" at bounding box center [65, 161] width 89 height 19
click at [524, 105] on span "Save" at bounding box center [525, 104] width 17 height 12
click at [62, 160] on link "30 - Chatbots - [DATE]" at bounding box center [65, 161] width 89 height 19
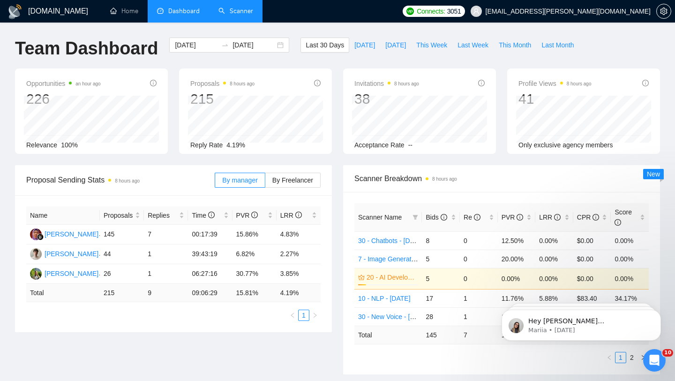
click at [234, 13] on link "Scanner" at bounding box center [235, 11] width 35 height 8
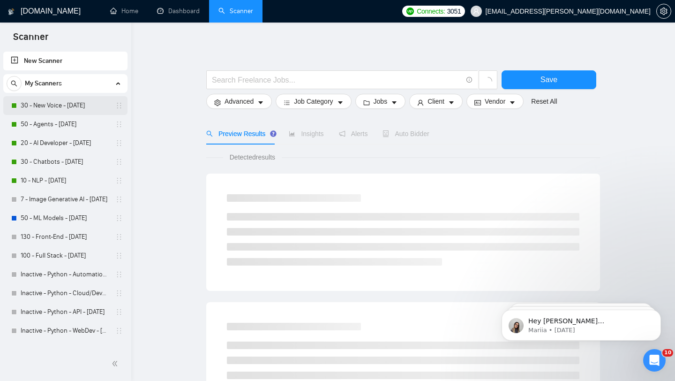
click at [84, 112] on link "30 - New Voice - [DATE]" at bounding box center [65, 105] width 89 height 19
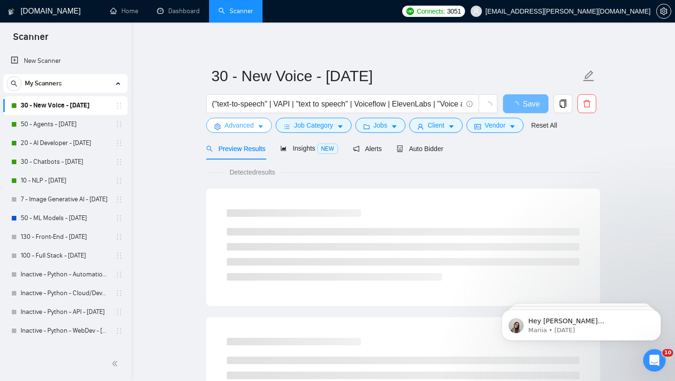
click at [254, 123] on span "Advanced" at bounding box center [238, 125] width 29 height 10
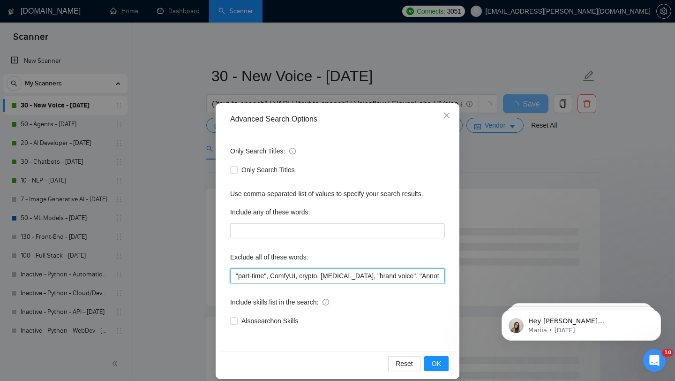
drag, startPoint x: 292, startPoint y: 277, endPoint x: 335, endPoint y: 283, distance: 43.1
click at [335, 283] on div "Only Search Titles: Only Search Titles Use comma-separated list of values to sp…" at bounding box center [337, 241] width 237 height 218
click at [360, 277] on input ""part-time", ComfyUI, crypto, [MEDICAL_DATA], "brand voice", "Annotation", PHP,…" at bounding box center [337, 275] width 215 height 15
drag, startPoint x: 360, startPoint y: 277, endPoint x: 431, endPoint y: 282, distance: 71.5
click at [431, 283] on input ""part-time", ComfyUI, crypto, [MEDICAL_DATA], "brand voice", "Annotation", PHP,…" at bounding box center [337, 275] width 215 height 15
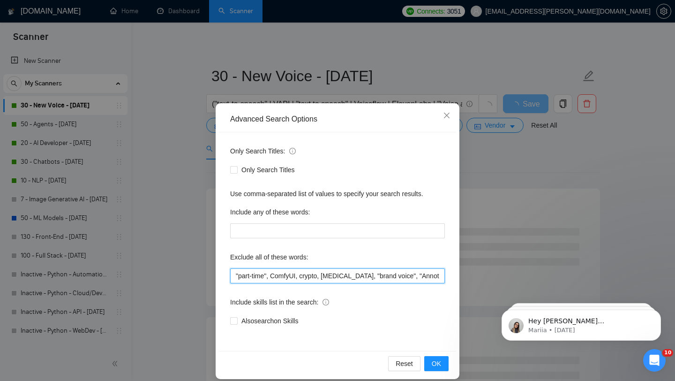
click at [431, 280] on input ""part-time", ComfyUI, crypto, [MEDICAL_DATA], "brand voice", "Annotation", PHP,…" at bounding box center [337, 275] width 215 height 15
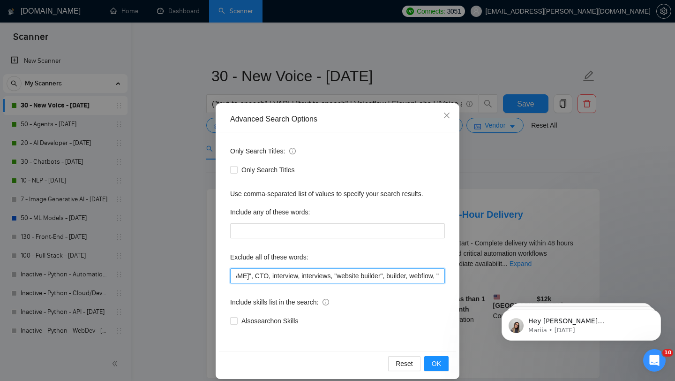
drag, startPoint x: 434, startPoint y: 276, endPoint x: 456, endPoint y: 277, distance: 22.5
click at [457, 277] on div "Advanced Search Options Only Search Titles: Only Search Titles Use comma-separa…" at bounding box center [338, 241] width 244 height 276
click at [320, 275] on input ""part-time", ComfyUI, crypto, [MEDICAL_DATA], "brand voice", "Annotation", PHP,…" at bounding box center [337, 275] width 215 height 15
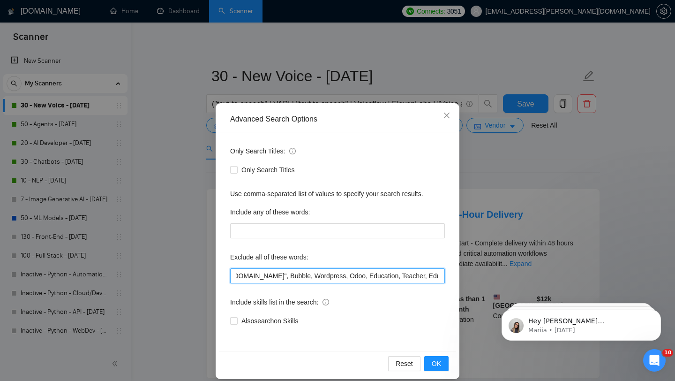
drag, startPoint x: 382, startPoint y: 277, endPoint x: 443, endPoint y: 276, distance: 60.9
click at [443, 276] on input ""part-time", ComfyUI, crypto, [MEDICAL_DATA], "brand voice", "Annotation", PHP,…" at bounding box center [337, 275] width 215 height 15
click at [381, 277] on input ""part-time", ComfyUI, crypto, [MEDICAL_DATA], "brand voice", "Annotation", PHP,…" at bounding box center [337, 275] width 215 height 15
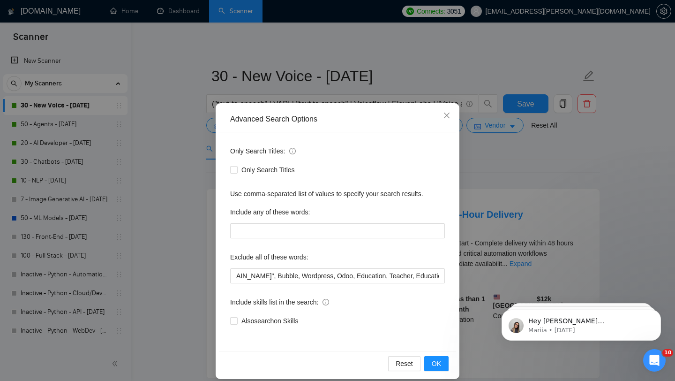
scroll to position [0, 0]
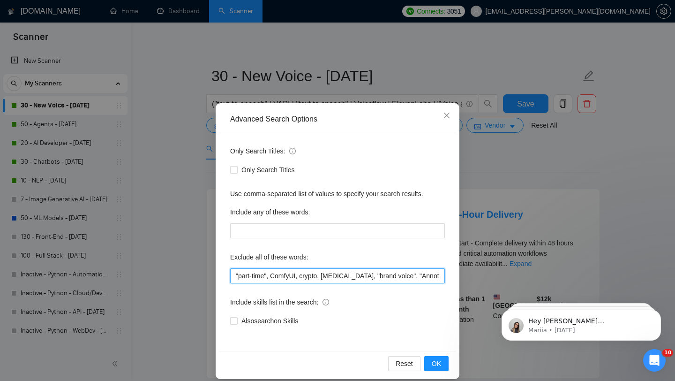
paste input "text"
type input ""part-time", ComfyUI, crypto, gambling, betting, "brand voice", "Annotation", P…"
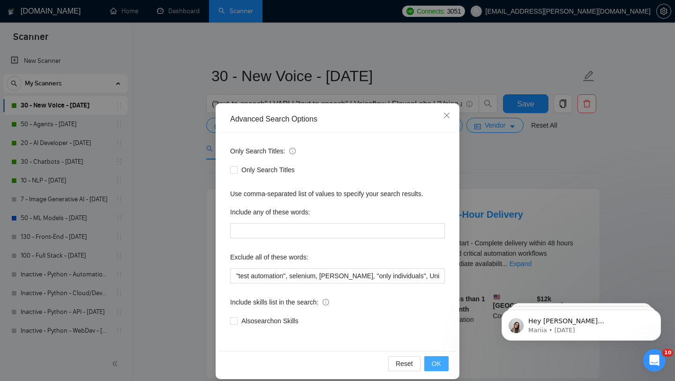
click at [434, 363] on span "OK" at bounding box center [436, 363] width 9 height 10
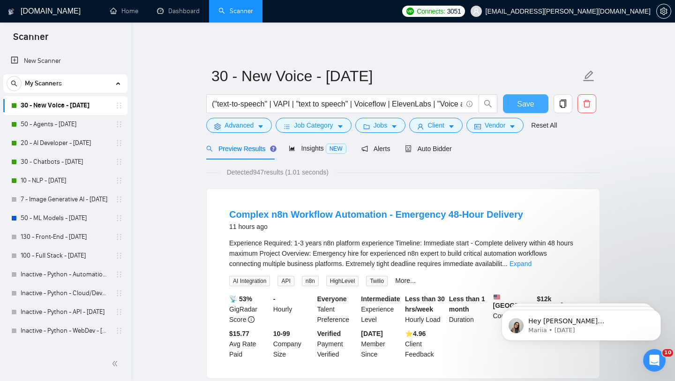
click at [516, 104] on button "Save" at bounding box center [525, 103] width 45 height 19
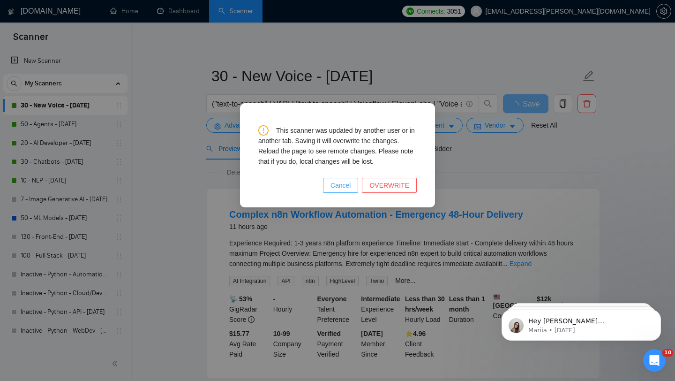
click at [351, 184] on span "Cancel" at bounding box center [340, 185] width 21 height 10
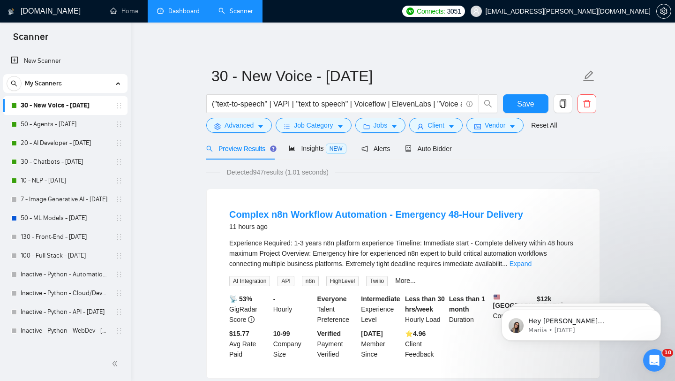
click at [175, 7] on link "Dashboard" at bounding box center [178, 11] width 43 height 8
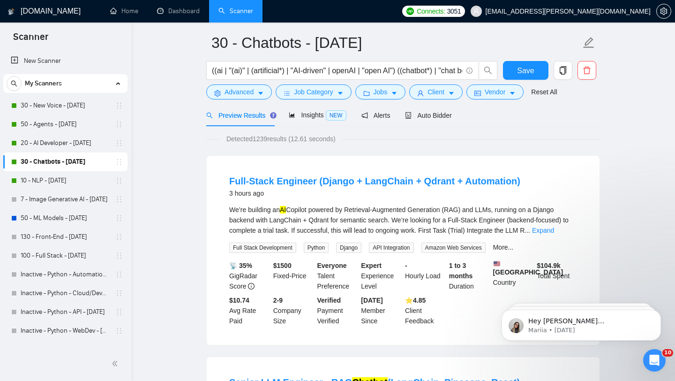
scroll to position [35, 0]
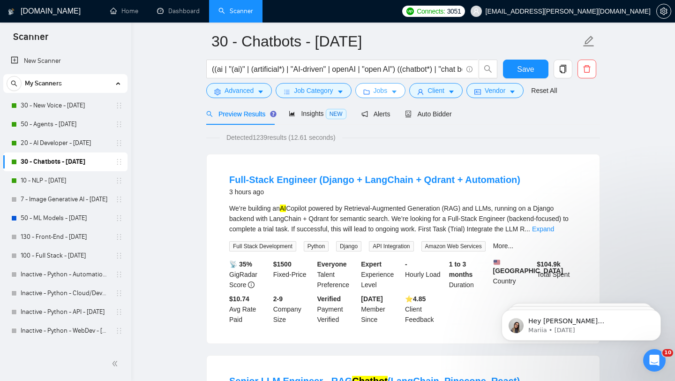
click at [385, 91] on span "Jobs" at bounding box center [381, 90] width 14 height 10
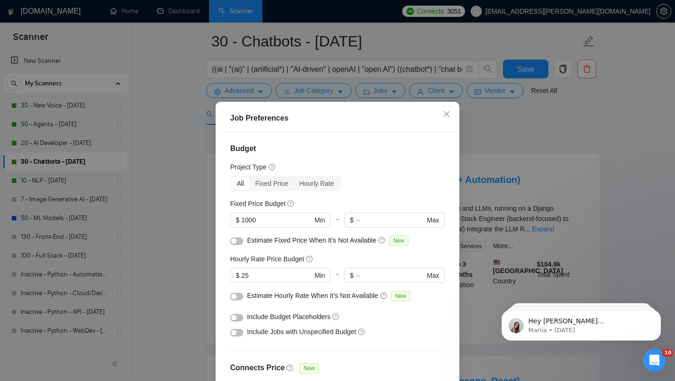
click at [422, 86] on div "Job Preferences Budget Project Type All Fixed Price Hourly Rate Fixed Price Bud…" at bounding box center [337, 190] width 675 height 381
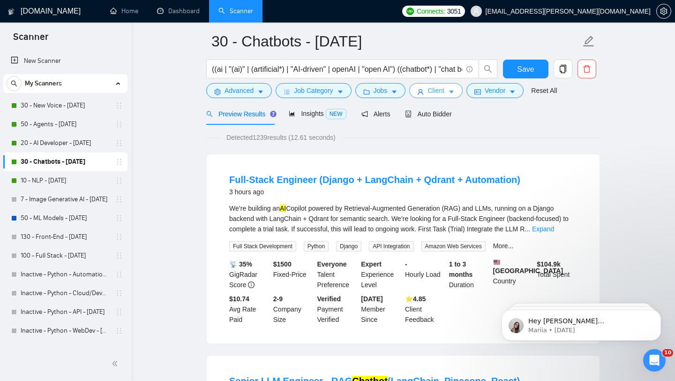
click at [424, 90] on icon "user" at bounding box center [420, 92] width 7 height 7
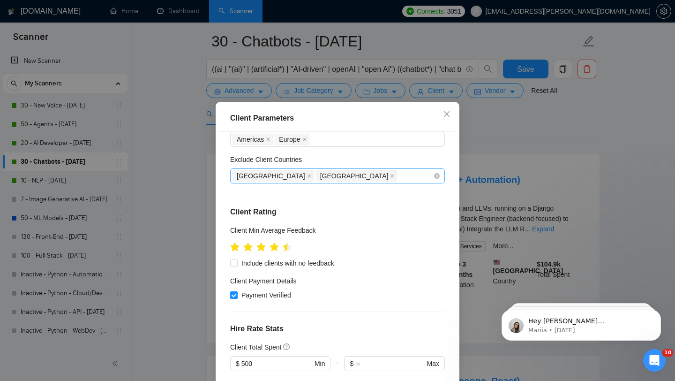
scroll to position [85, 0]
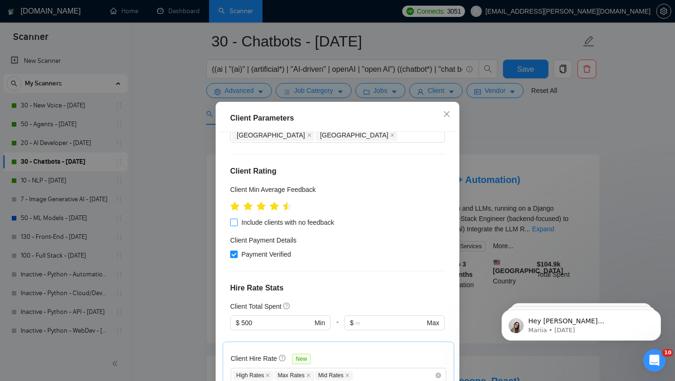
click at [291, 222] on span "Include clients with no feedback" at bounding box center [288, 222] width 100 height 10
click at [237, 222] on input "Include clients with no feedback" at bounding box center [233, 221] width 7 height 7
checkbox input "true"
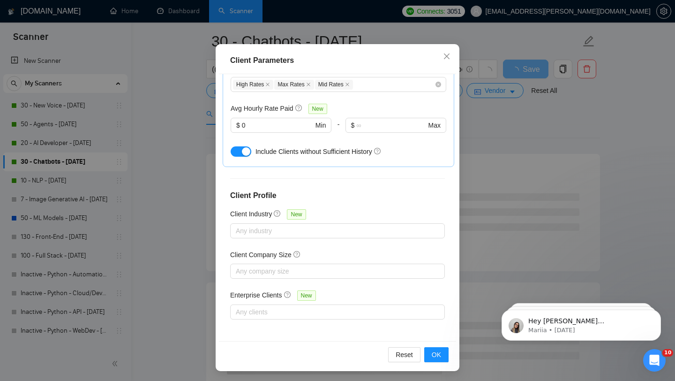
scroll to position [59, 0]
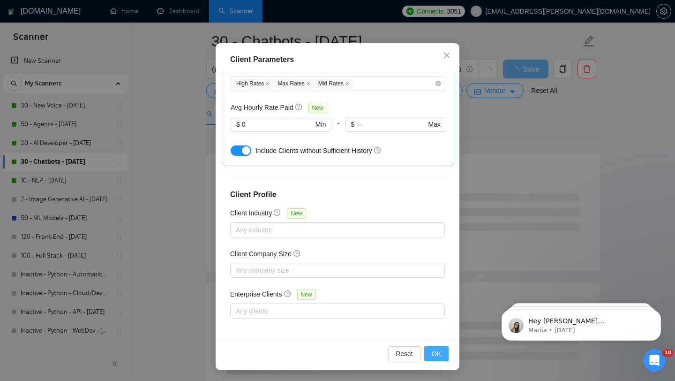
click at [437, 356] on span "OK" at bounding box center [436, 353] width 9 height 10
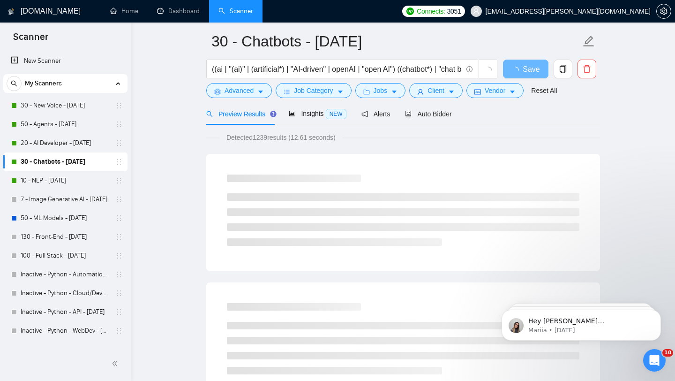
scroll to position [13, 0]
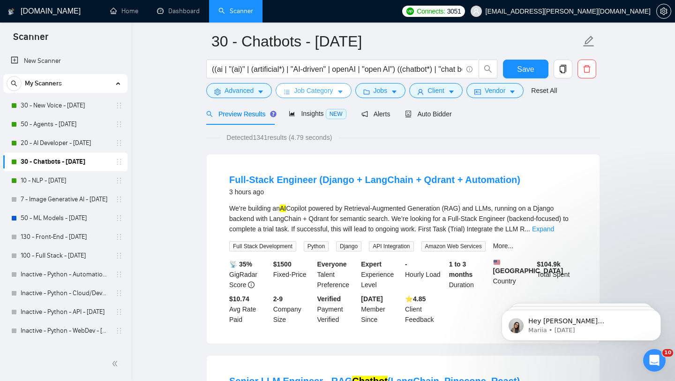
click at [309, 93] on span "Job Category" at bounding box center [313, 90] width 39 height 10
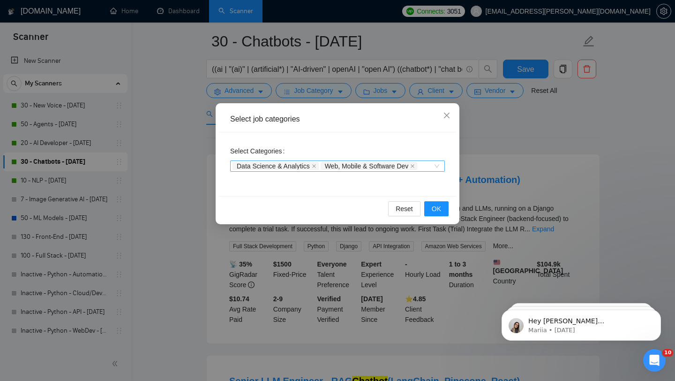
click at [430, 167] on div "Data Science & Analytics Web, Mobile & Software Dev" at bounding box center [332, 165] width 201 height 9
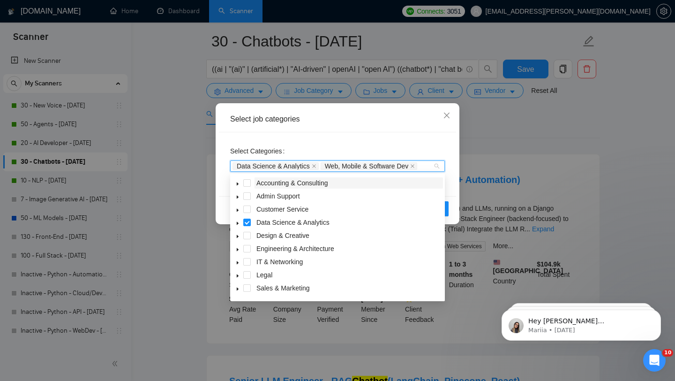
click at [267, 182] on span "Accounting & Consulting" at bounding box center [292, 182] width 72 height 7
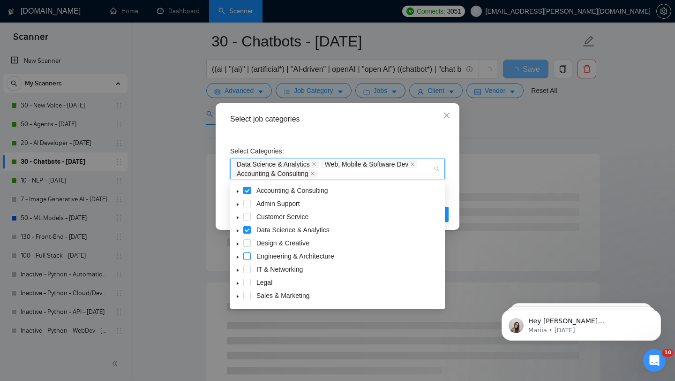
click at [244, 256] on span at bounding box center [246, 255] width 7 height 7
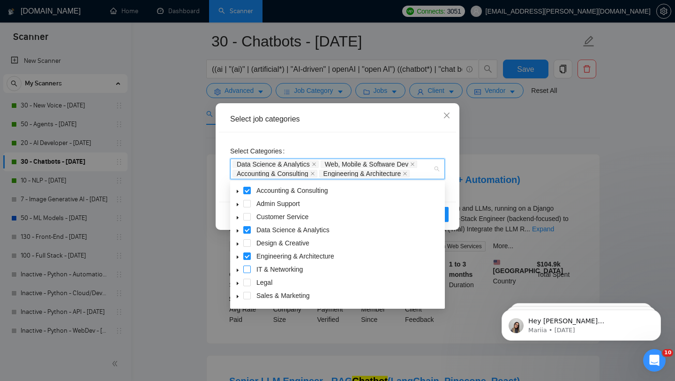
click at [246, 269] on span at bounding box center [246, 268] width 7 height 7
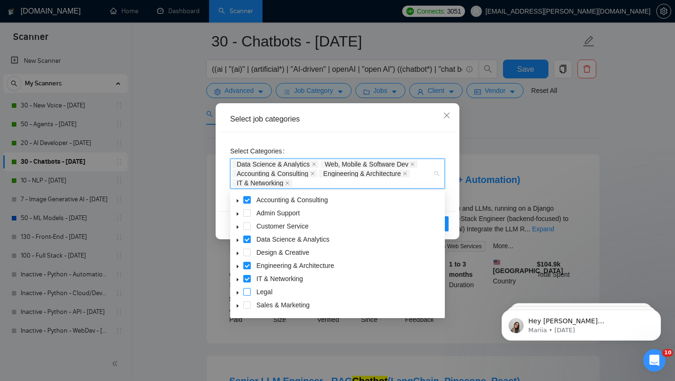
click at [247, 292] on span at bounding box center [246, 291] width 7 height 7
click at [247, 302] on span at bounding box center [246, 304] width 7 height 7
click at [445, 224] on button "OK" at bounding box center [436, 223] width 24 height 15
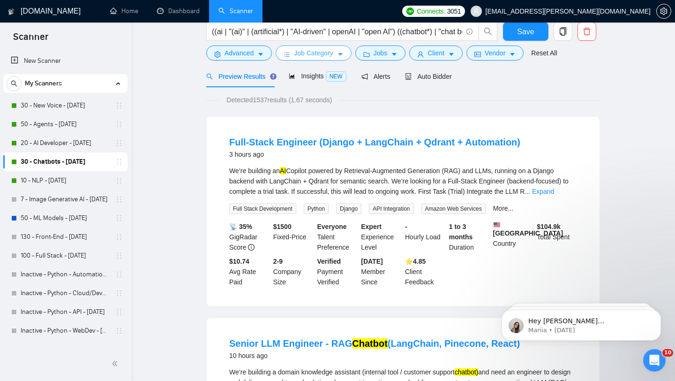
scroll to position [0, 0]
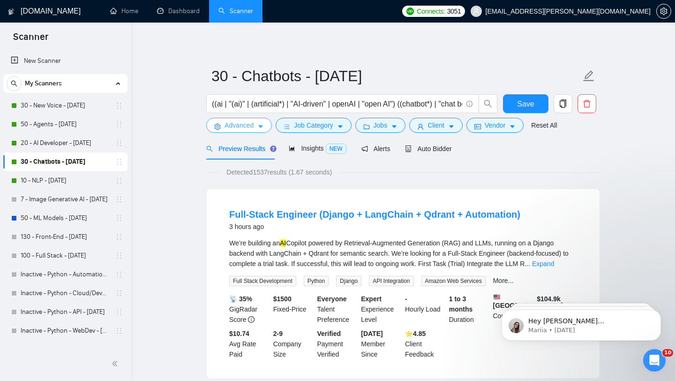
click at [261, 128] on icon "caret-down" at bounding box center [260, 126] width 7 height 7
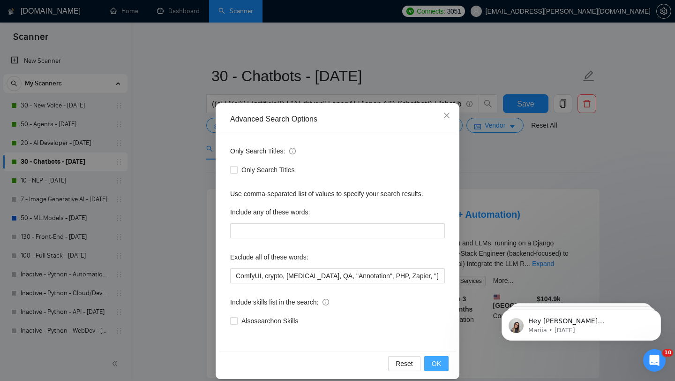
click at [433, 367] on span "OK" at bounding box center [436, 363] width 9 height 10
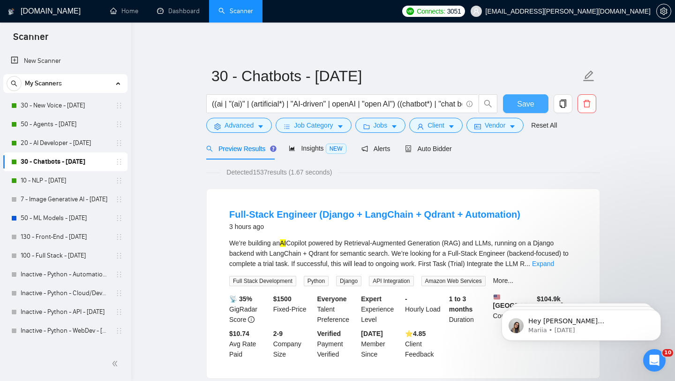
click at [528, 100] on span "Save" at bounding box center [525, 104] width 17 height 12
click at [505, 127] on span "Vendor" at bounding box center [495, 125] width 21 height 10
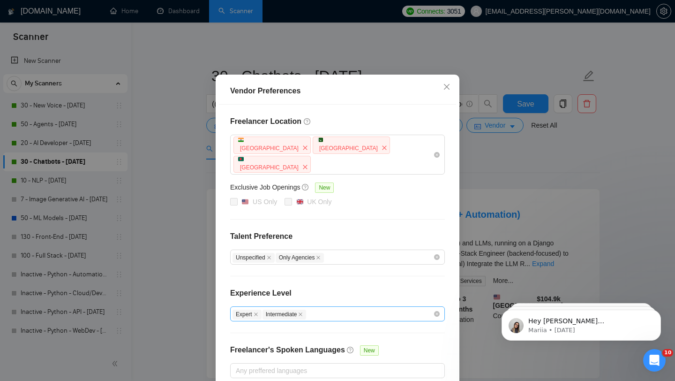
scroll to position [59, 0]
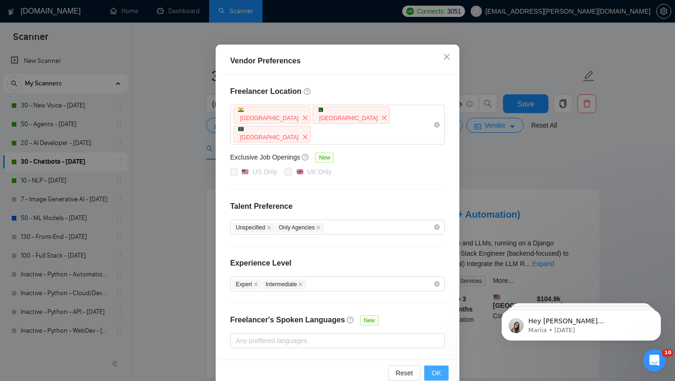
click at [431, 365] on button "OK" at bounding box center [436, 372] width 24 height 15
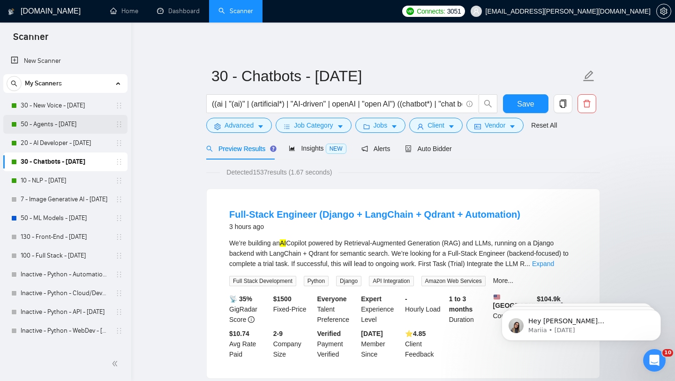
click at [73, 120] on link "50 - Agents - [DATE]" at bounding box center [65, 124] width 89 height 19
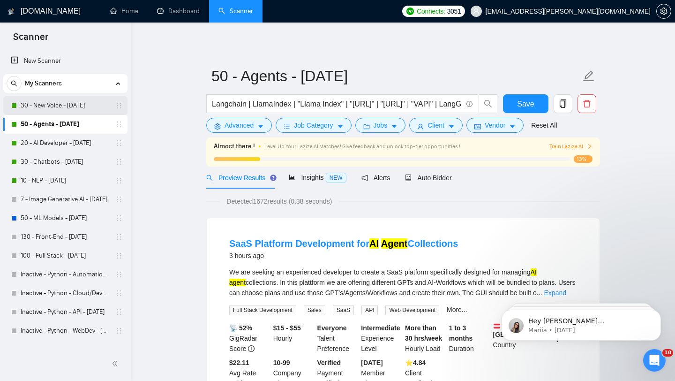
click at [53, 105] on link "30 - New Voice - [DATE]" at bounding box center [65, 105] width 89 height 19
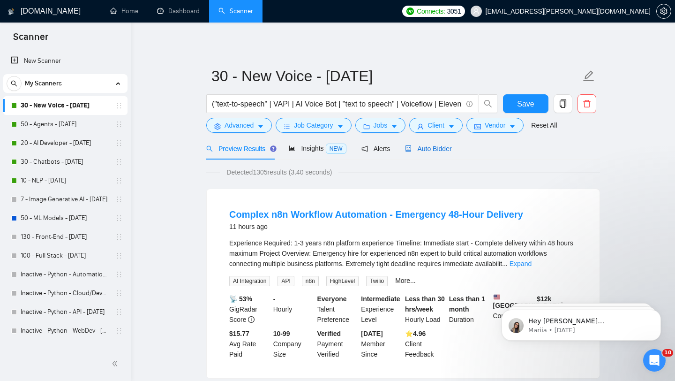
click at [443, 147] on span "Auto Bidder" at bounding box center [428, 148] width 46 height 7
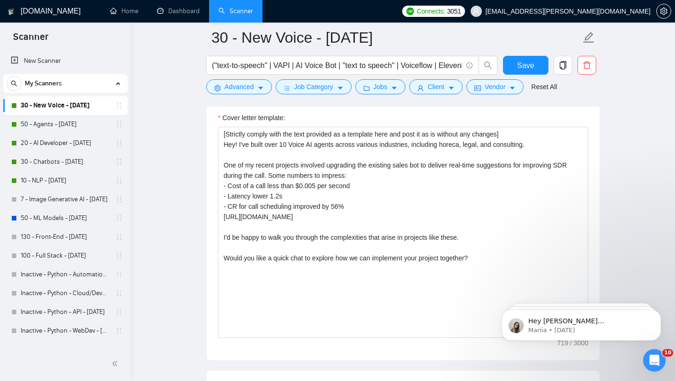
scroll to position [1060, 0]
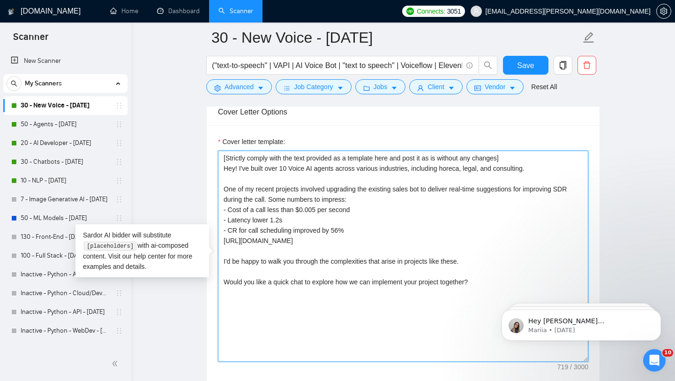
drag, startPoint x: 712, startPoint y: 460, endPoint x: 520, endPoint y: 297, distance: 252.3
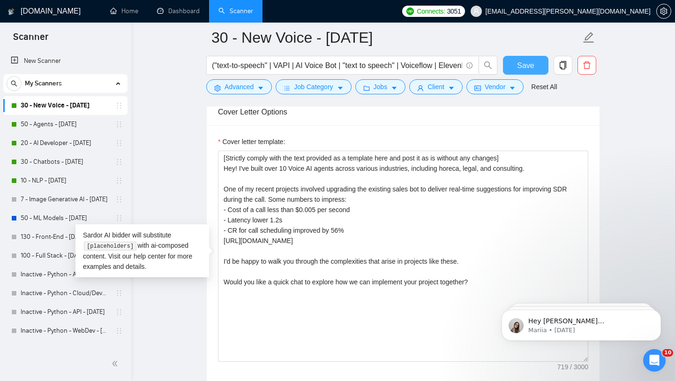
click at [527, 69] on span "Save" at bounding box center [525, 66] width 17 height 12
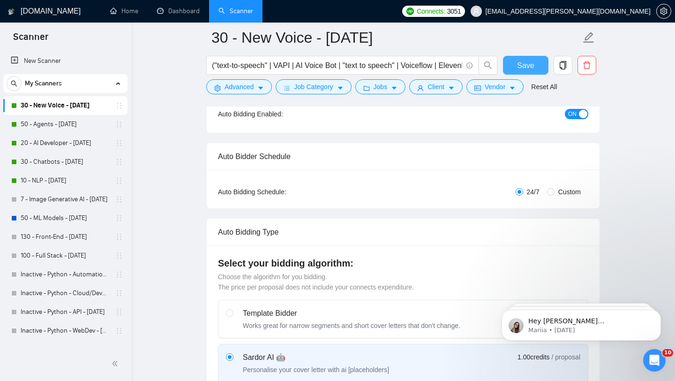
scroll to position [0, 0]
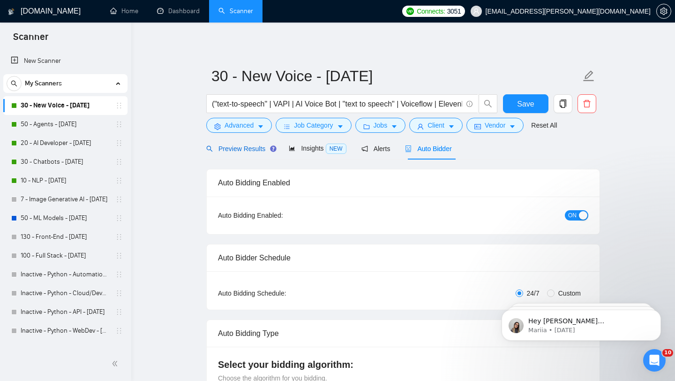
click at [238, 145] on span "Preview Results" at bounding box center [239, 148] width 67 height 7
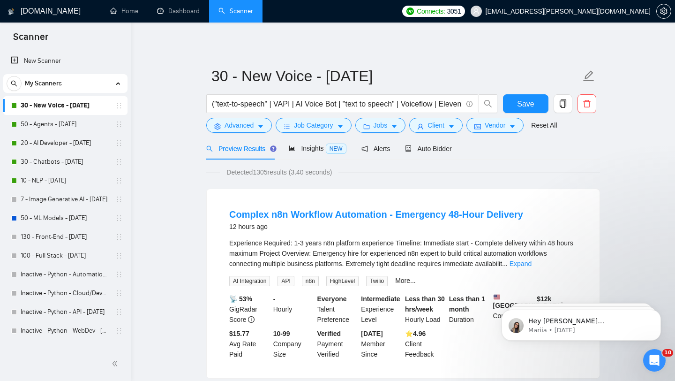
click at [49, 104] on link "30 - New Voice - [DATE]" at bounding box center [65, 105] width 89 height 19
click at [63, 128] on link "50 - Agents - [DATE]" at bounding box center [65, 124] width 89 height 19
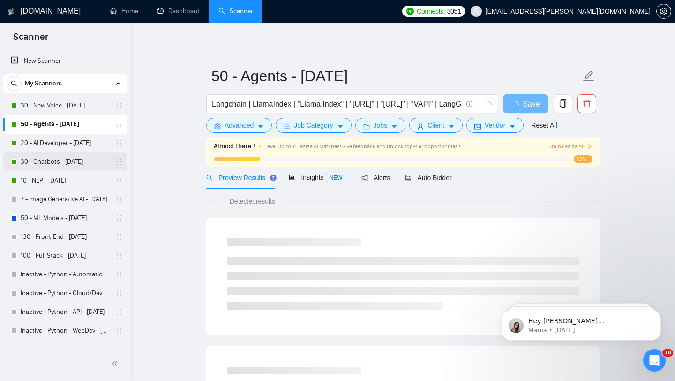
click at [72, 163] on link "30 - Chatbots - [DATE]" at bounding box center [65, 161] width 89 height 19
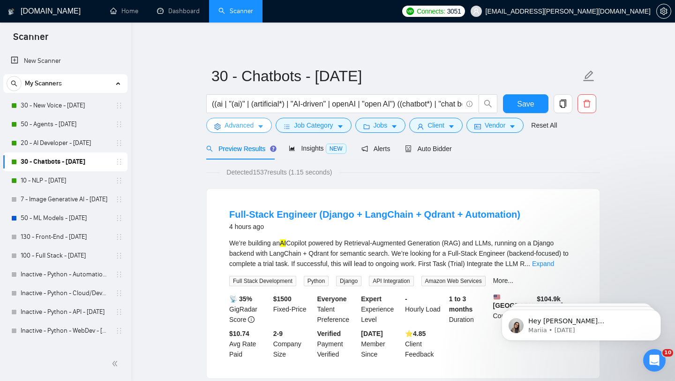
click at [255, 124] on button "Advanced" at bounding box center [239, 125] width 66 height 15
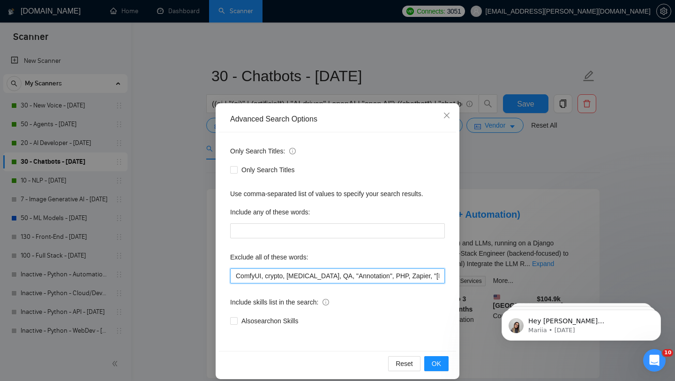
click at [299, 282] on input "ComfyUI, crypto, [MEDICAL_DATA], QA, "Annotation", PHP, Zapier, "[DOMAIN_NAME]"…" at bounding box center [337, 275] width 215 height 15
paste input ""part-time", ComfyUI, crypto, gambling, betting, "brand voice", "Annotation", P…"
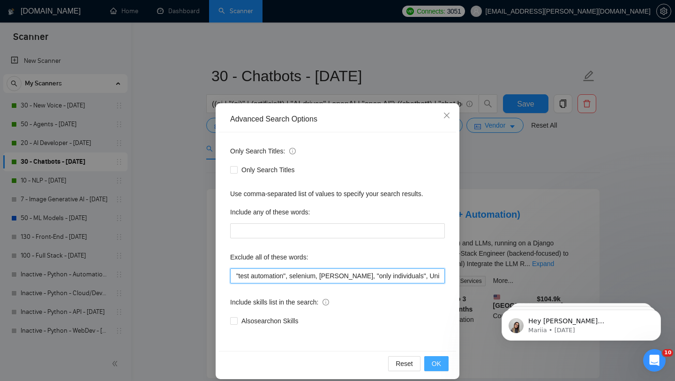
type input ""part-time", ComfyUI, crypto, gambling, betting, "brand voice", "Annotation", P…"
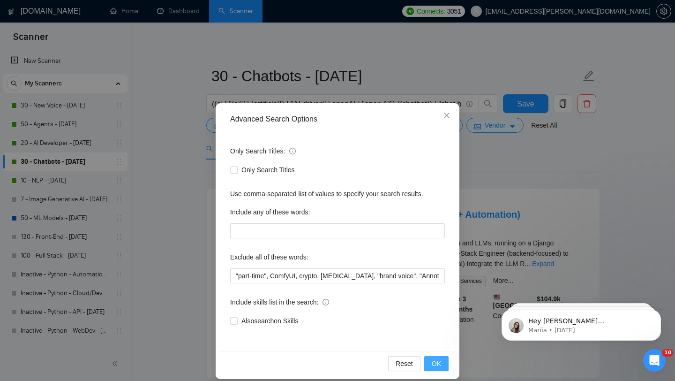
click at [434, 363] on span "OK" at bounding box center [436, 363] width 9 height 10
